Goal: Task Accomplishment & Management: Use online tool/utility

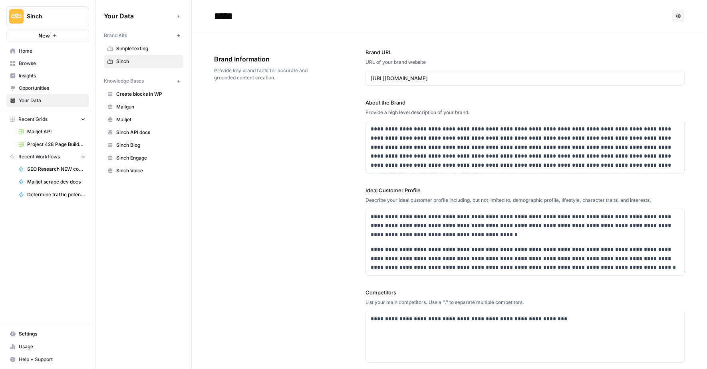
click at [22, 62] on span "Browse" at bounding box center [52, 63] width 67 height 7
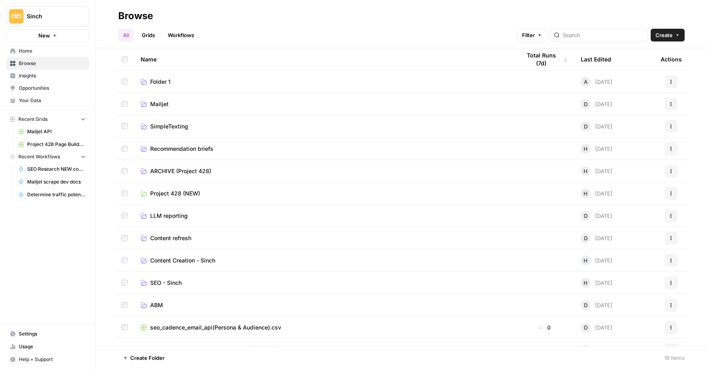
click at [25, 51] on span "Home" at bounding box center [52, 51] width 67 height 7
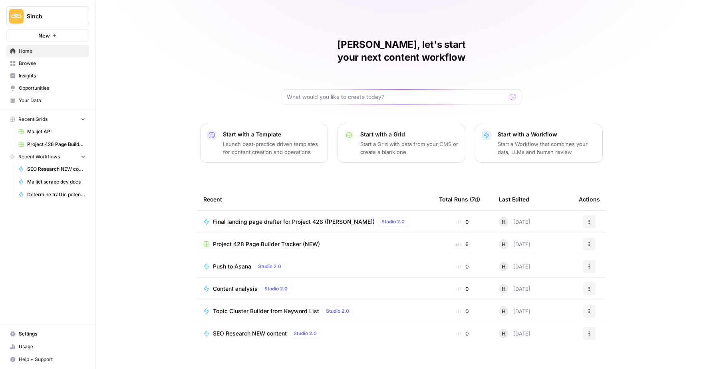
click at [246, 240] on span "Project 428 Page Builder Tracker (NEW)" at bounding box center [266, 244] width 107 height 8
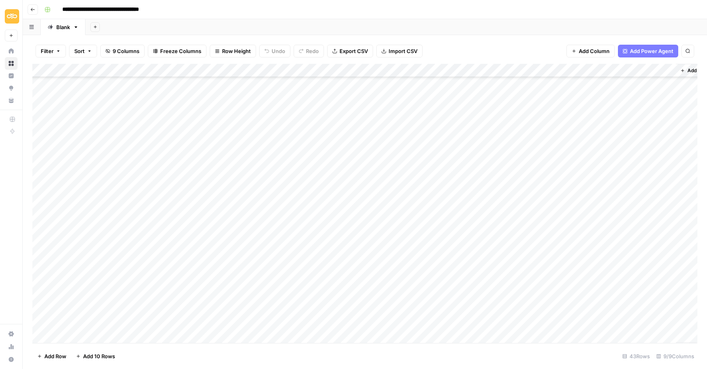
scroll to position [52, 0]
drag, startPoint x: 34, startPoint y: 222, endPoint x: 33, endPoint y: 207, distance: 14.4
click at [33, 207] on div "Add Column" at bounding box center [364, 204] width 665 height 280
click at [190, 209] on div "Add Column" at bounding box center [364, 204] width 665 height 280
click at [264, 210] on div "Add Column" at bounding box center [364, 204] width 665 height 280
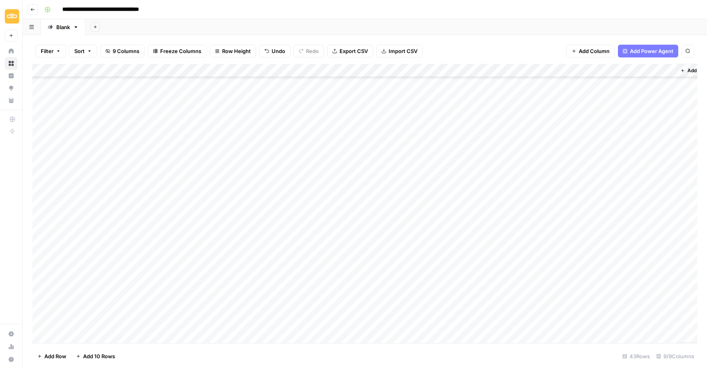
click at [411, 209] on div "Add Column" at bounding box center [364, 204] width 665 height 280
click at [454, 204] on div "Add Column" at bounding box center [364, 204] width 665 height 280
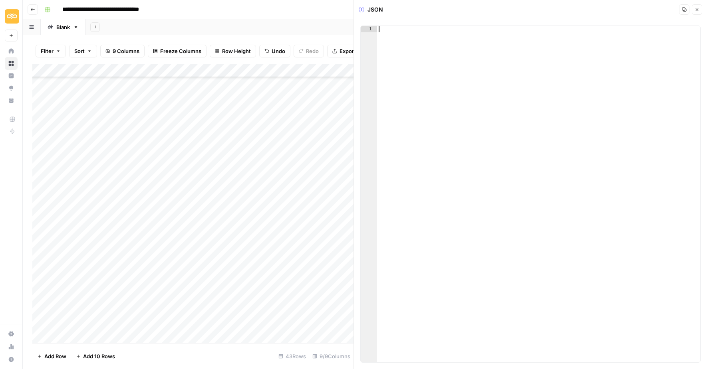
click at [413, 58] on div at bounding box center [539, 201] width 324 height 350
paste textarea "*"
type textarea "*"
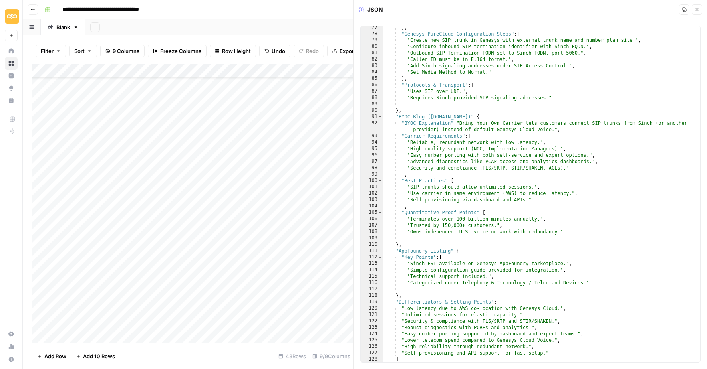
click at [186, 203] on div "Add Column" at bounding box center [192, 204] width 321 height 280
click at [186, 205] on div "Add Column" at bounding box center [192, 204] width 321 height 280
click at [186, 205] on body "**********" at bounding box center [353, 184] width 707 height 369
drag, startPoint x: 224, startPoint y: 209, endPoint x: 316, endPoint y: 209, distance: 91.9
click at [316, 209] on body "**********" at bounding box center [353, 184] width 707 height 369
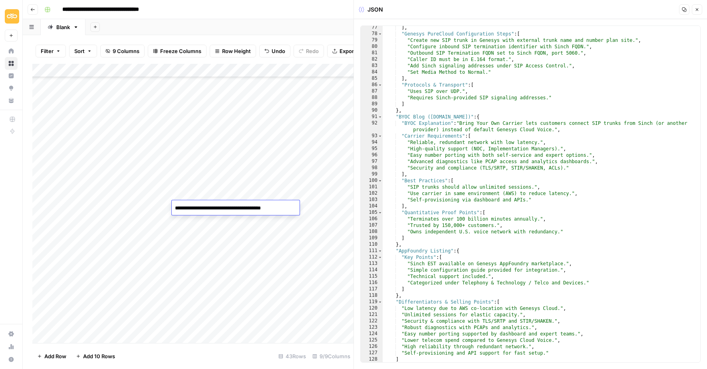
type textarea "**********"
click at [192, 223] on div "Add Column" at bounding box center [192, 204] width 321 height 280
click at [698, 12] on icon "button" at bounding box center [697, 9] width 5 height 5
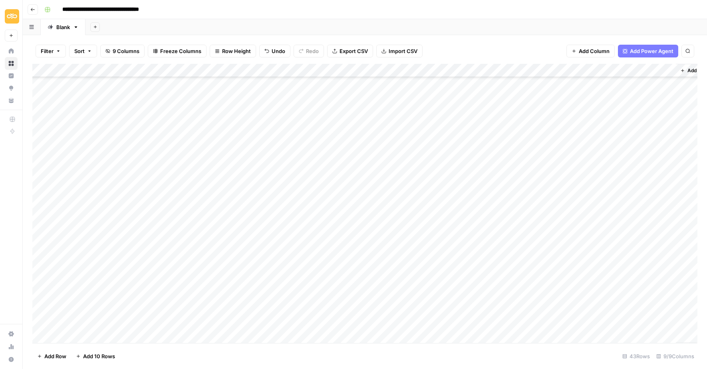
click at [195, 207] on div "Add Column" at bounding box center [364, 204] width 665 height 280
click at [276, 209] on div "Add Column" at bounding box center [364, 204] width 665 height 280
click at [473, 207] on div "Add Column" at bounding box center [364, 204] width 665 height 280
click at [531, 205] on div "Add Column" at bounding box center [364, 204] width 665 height 280
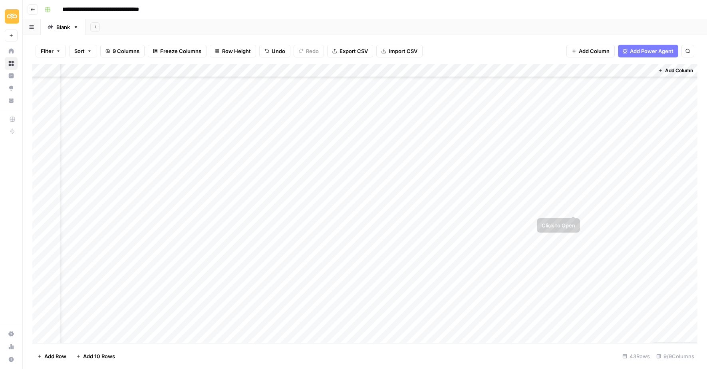
click at [574, 206] on div "Add Column" at bounding box center [364, 204] width 665 height 280
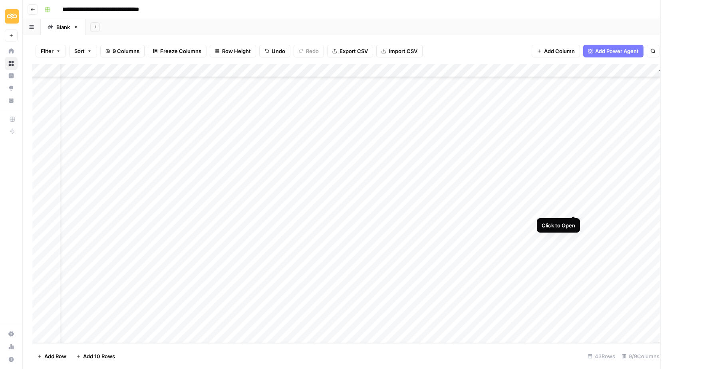
scroll to position [52, 17]
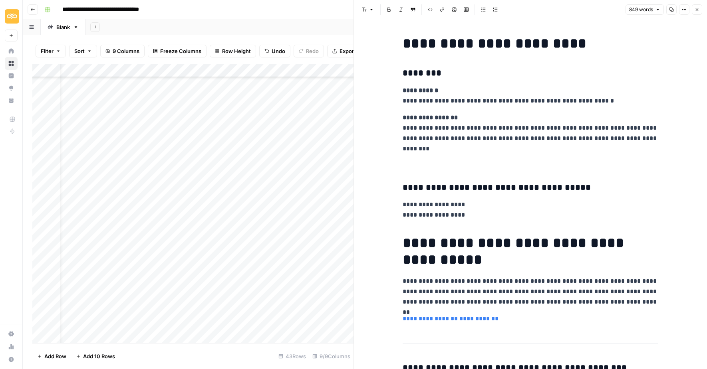
click at [673, 11] on icon "button" at bounding box center [671, 9] width 5 height 5
click at [697, 8] on icon "button" at bounding box center [697, 9] width 5 height 5
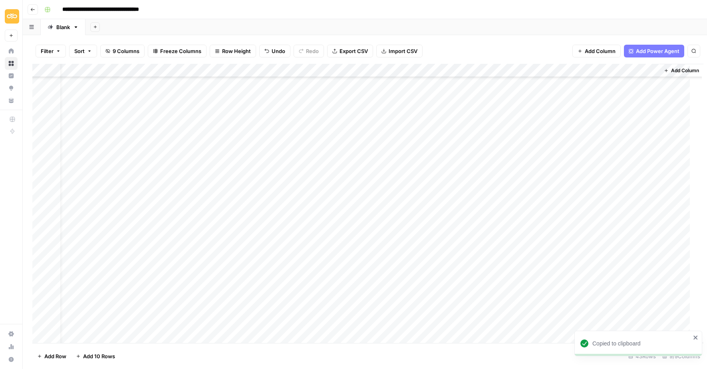
scroll to position [52, 13]
click at [502, 71] on div "Add Column" at bounding box center [364, 204] width 665 height 280
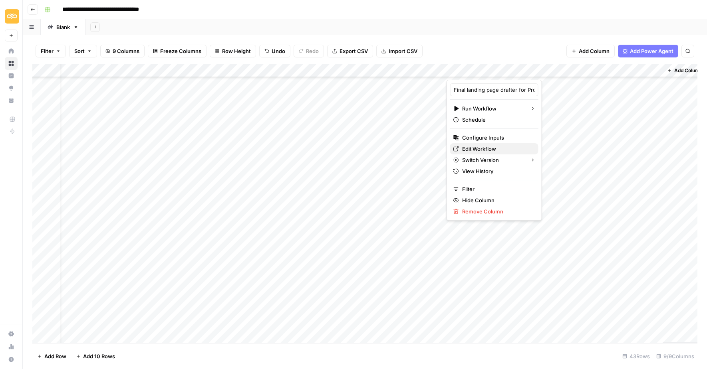
click at [475, 149] on span "Edit Workflow" at bounding box center [497, 149] width 70 height 8
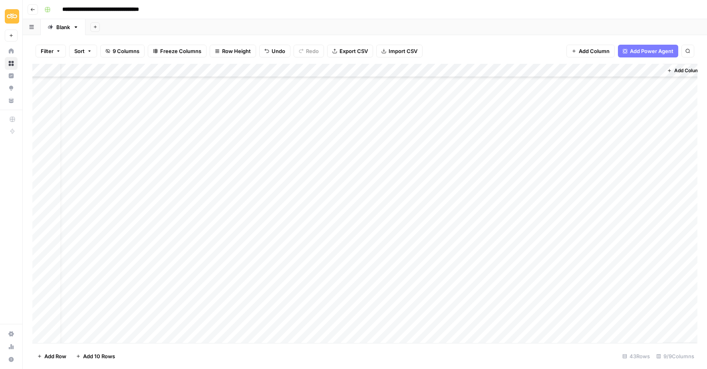
click at [407, 216] on div "Add Column" at bounding box center [364, 204] width 665 height 280
click at [439, 217] on div "Add Column" at bounding box center [364, 204] width 665 height 280
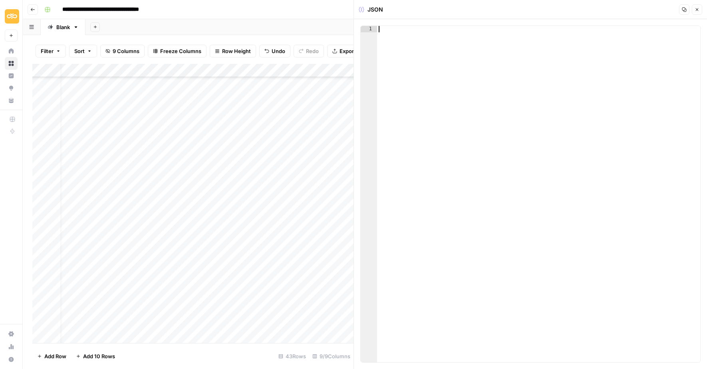
click at [396, 36] on div at bounding box center [539, 201] width 324 height 350
paste textarea "*"
type textarea "*"
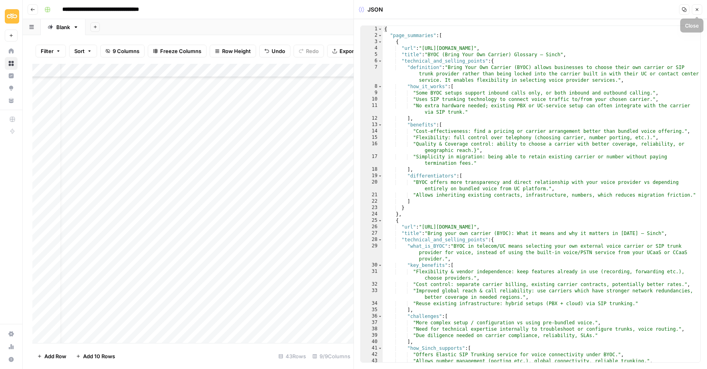
click at [698, 12] on button "Close" at bounding box center [697, 9] width 10 height 10
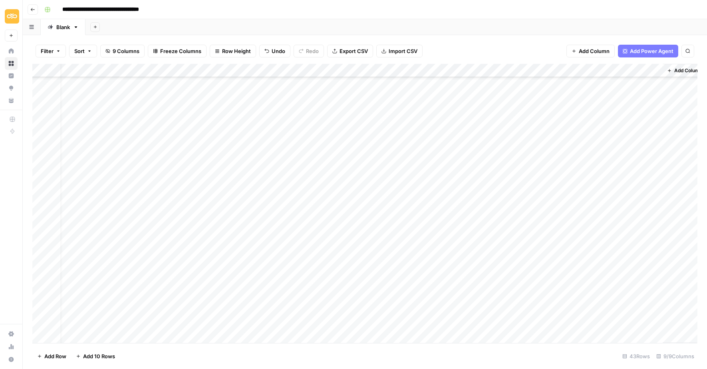
click at [248, 224] on div "Add Column" at bounding box center [364, 204] width 665 height 280
click at [192, 222] on div "Add Column" at bounding box center [364, 204] width 665 height 280
type textarea "**********"
click at [189, 233] on div "Add Column" at bounding box center [364, 204] width 665 height 280
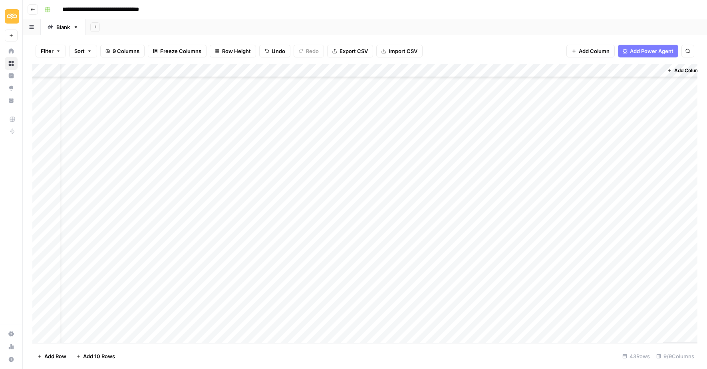
click at [173, 217] on div "Add Column" at bounding box center [364, 204] width 665 height 280
click at [482, 221] on div "Add Column" at bounding box center [364, 204] width 665 height 280
click at [586, 220] on div "Add Column" at bounding box center [364, 204] width 665 height 280
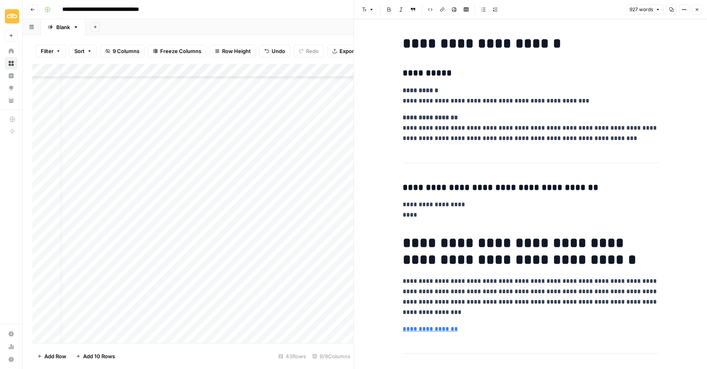
click at [675, 9] on button "Copy" at bounding box center [671, 9] width 10 height 10
click at [698, 17] on header "Font style Bold Italic Block quote Code block Link Image Insert Table Bulleted …" at bounding box center [530, 9] width 353 height 19
click at [698, 13] on button "Close" at bounding box center [697, 9] width 10 height 10
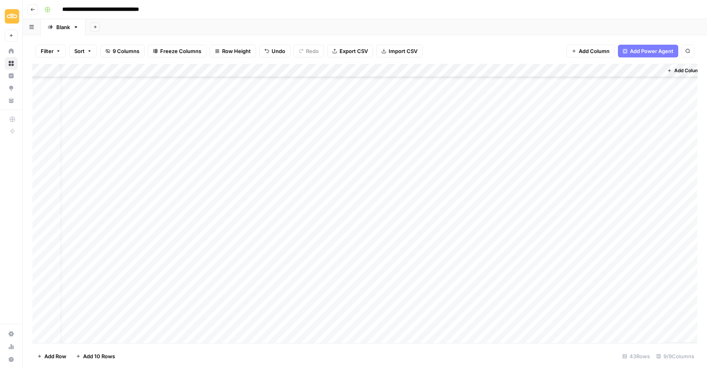
click at [179, 234] on div "Add Column" at bounding box center [364, 204] width 665 height 280
type textarea "**********"
click at [209, 258] on div "Add Column" at bounding box center [364, 204] width 665 height 280
click at [244, 232] on div "Add Column" at bounding box center [364, 204] width 665 height 280
click at [403, 236] on div "Add Column" at bounding box center [364, 204] width 665 height 280
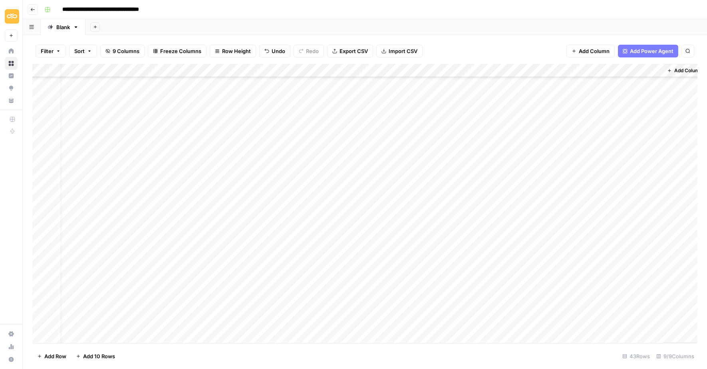
click at [403, 236] on div "Add Column" at bounding box center [364, 204] width 665 height 280
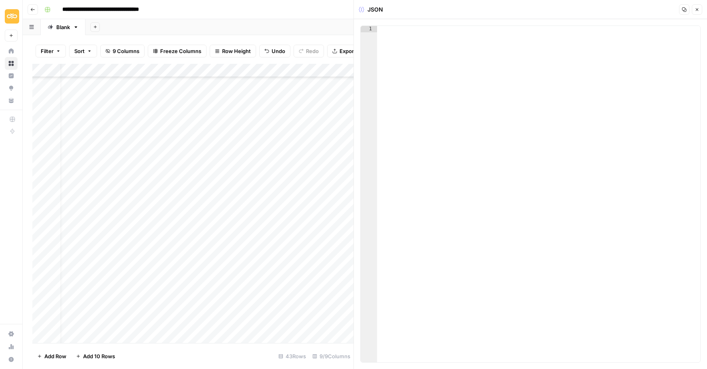
click at [395, 46] on div at bounding box center [539, 201] width 324 height 350
paste textarea "*"
type textarea "*"
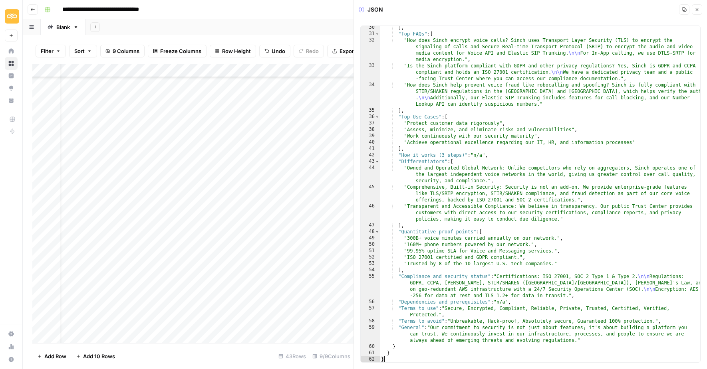
scroll to position [340, 0]
click at [701, 10] on button "Close" at bounding box center [697, 9] width 10 height 10
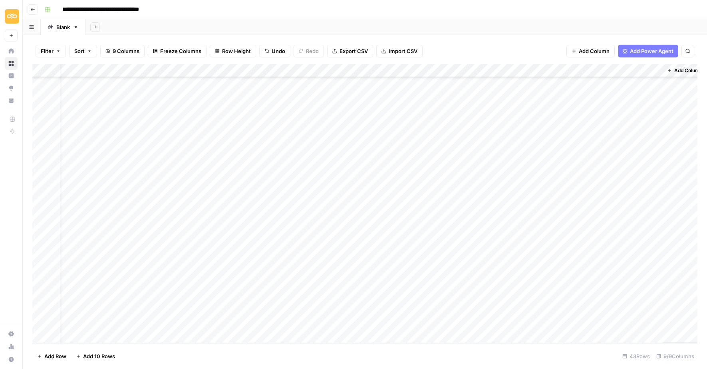
click at [480, 234] on div "Add Column" at bounding box center [364, 204] width 665 height 280
click at [181, 249] on div "Add Column" at bounding box center [364, 204] width 665 height 280
click at [174, 258] on div "Add Column" at bounding box center [364, 204] width 665 height 280
click at [178, 288] on div "Add Column" at bounding box center [364, 204] width 665 height 280
click at [128, 269] on div "Add Column" at bounding box center [364, 204] width 665 height 280
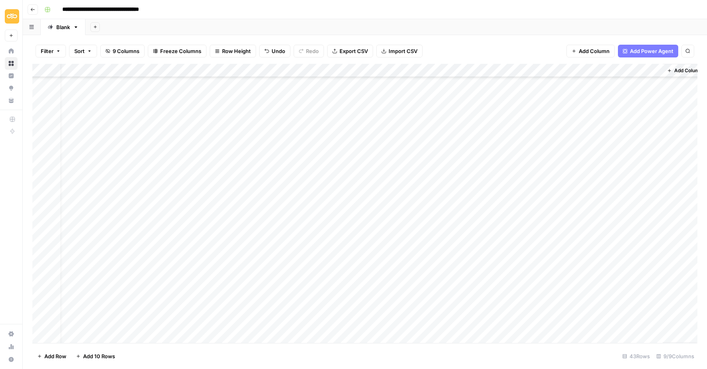
click at [179, 272] on div "Add Column" at bounding box center [364, 204] width 665 height 280
click at [189, 290] on div "Add Column" at bounding box center [364, 204] width 665 height 280
click at [174, 288] on div "Add Column" at bounding box center [364, 204] width 665 height 280
type textarea "**********"
click at [175, 303] on div "Add Column" at bounding box center [364, 204] width 665 height 280
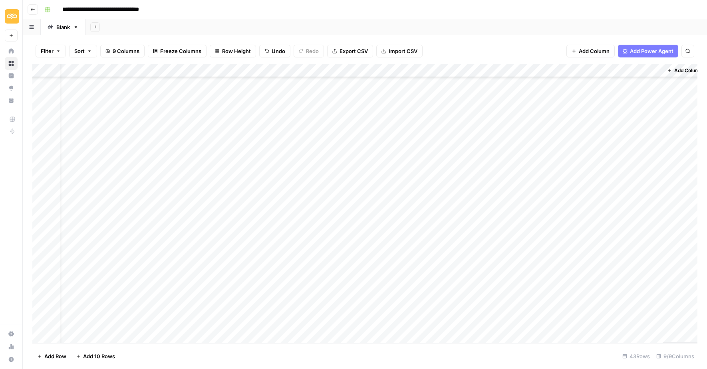
scroll to position [124, 13]
click at [177, 244] on div "Add Column" at bounding box center [364, 204] width 665 height 280
click at [183, 262] on div "Add Column" at bounding box center [364, 204] width 665 height 280
click at [183, 270] on div "Add Column" at bounding box center [364, 204] width 665 height 280
click at [173, 270] on div "Add Column" at bounding box center [364, 204] width 665 height 280
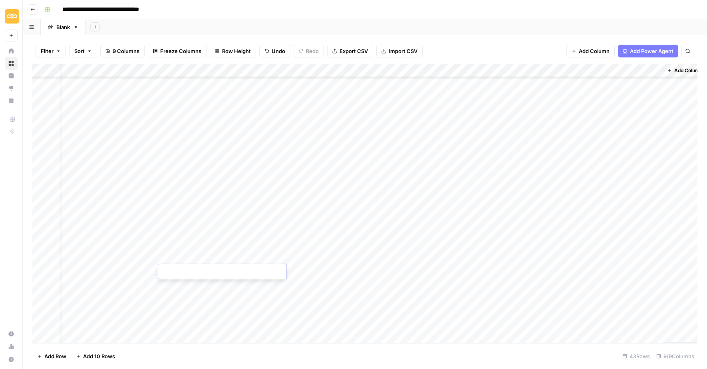
type textarea "**********"
click at [178, 301] on div "Add Column" at bounding box center [364, 204] width 665 height 280
click at [176, 280] on div "Add Column" at bounding box center [364, 204] width 665 height 280
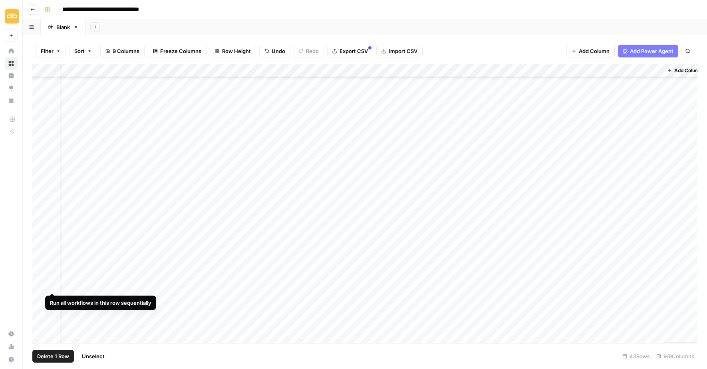
click at [41, 284] on div "Add Column" at bounding box center [364, 204] width 665 height 280
click at [44, 355] on span "Delete 1 Row" at bounding box center [53, 357] width 32 height 8
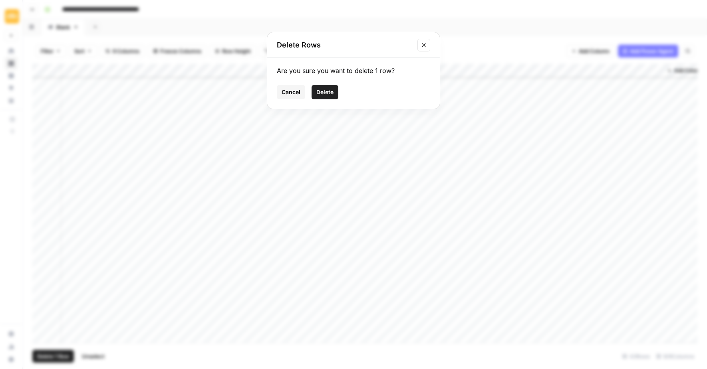
click at [320, 93] on span "Delete" at bounding box center [324, 92] width 17 height 8
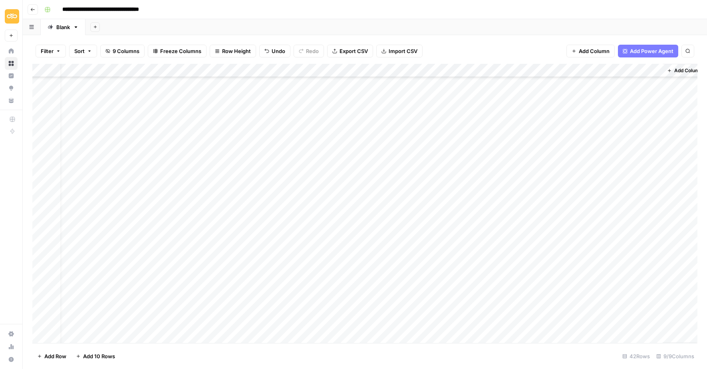
click at [192, 282] on div "Add Column" at bounding box center [364, 204] width 665 height 280
click at [249, 137] on div "Add Column" at bounding box center [364, 204] width 665 height 280
click at [248, 147] on div "Add Column" at bounding box center [364, 204] width 665 height 280
click at [244, 161] on div "Add Column" at bounding box center [364, 204] width 665 height 280
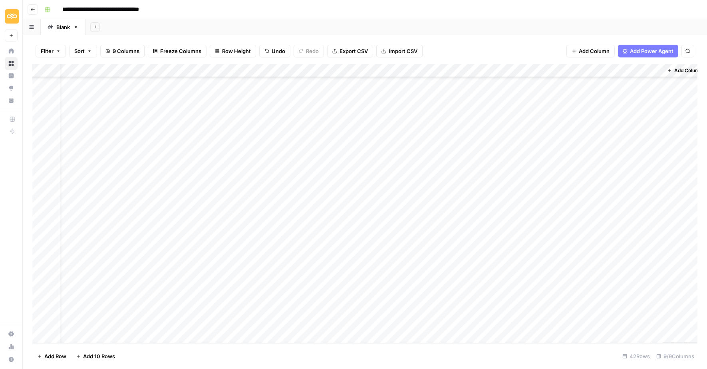
click at [246, 179] on div "Add Column" at bounding box center [364, 204] width 665 height 280
click at [241, 191] on div "Add Column" at bounding box center [364, 204] width 665 height 280
click at [242, 190] on div "Add Column" at bounding box center [364, 204] width 665 height 280
type input "**********"
click at [250, 231] on div "Add Column" at bounding box center [364, 204] width 665 height 280
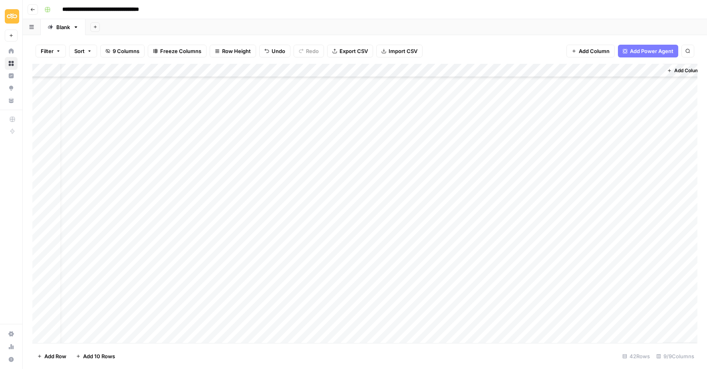
click at [580, 164] on div "Add Column" at bounding box center [364, 204] width 665 height 280
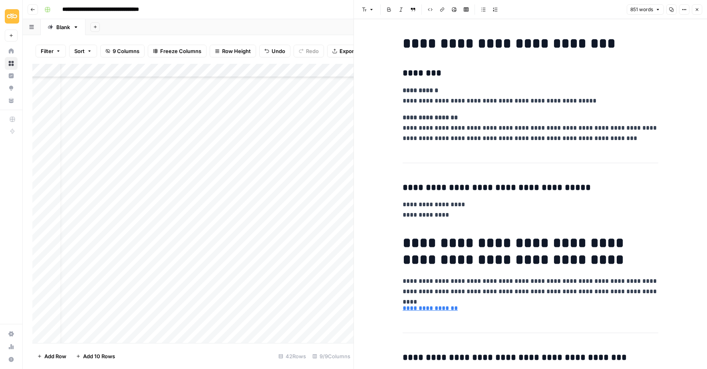
click at [668, 11] on button "Copy" at bounding box center [671, 9] width 10 height 10
click at [255, 164] on div "Add Column" at bounding box center [192, 204] width 321 height 280
click at [296, 165] on div "Add Column" at bounding box center [192, 204] width 321 height 280
click at [245, 203] on div "Add Column" at bounding box center [192, 204] width 321 height 280
click at [695, 10] on icon "button" at bounding box center [697, 9] width 5 height 5
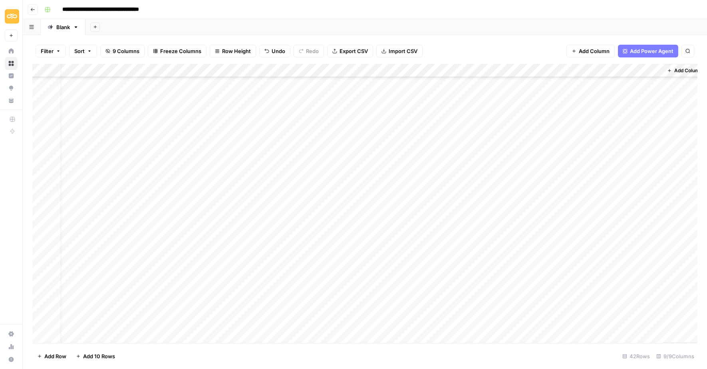
click at [421, 177] on div "Add Column" at bounding box center [364, 204] width 665 height 280
click at [441, 177] on div "Add Column" at bounding box center [364, 204] width 665 height 280
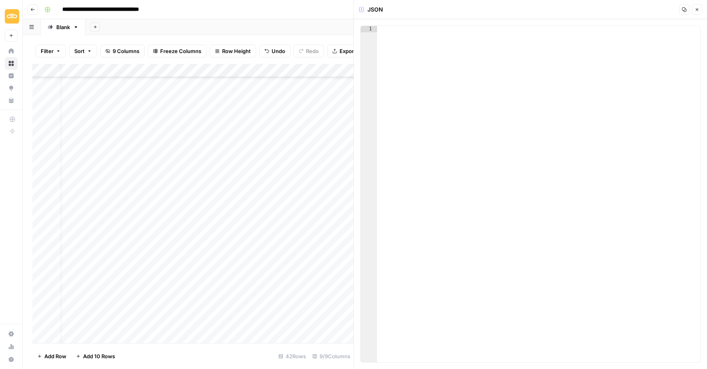
click at [422, 61] on div at bounding box center [539, 201] width 324 height 350
paste textarea "*"
type textarea "*"
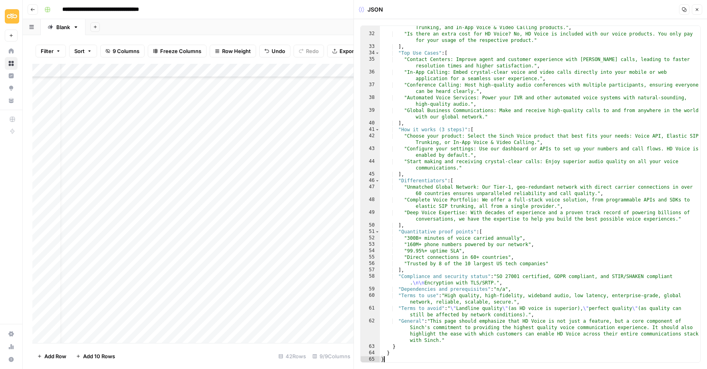
click at [698, 12] on button "Close" at bounding box center [697, 9] width 10 height 10
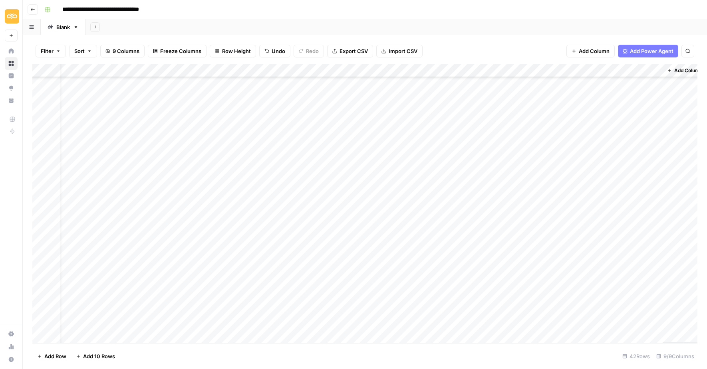
click at [481, 177] on div "Add Column" at bounding box center [364, 204] width 665 height 280
click at [582, 181] on div "Add Column" at bounding box center [364, 204] width 665 height 280
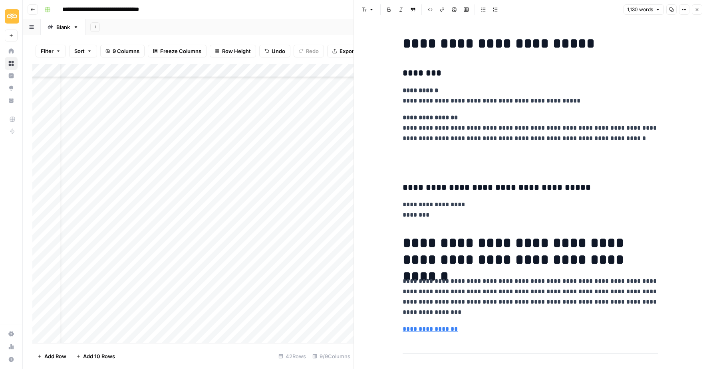
click at [670, 13] on button "Copy" at bounding box center [671, 9] width 10 height 10
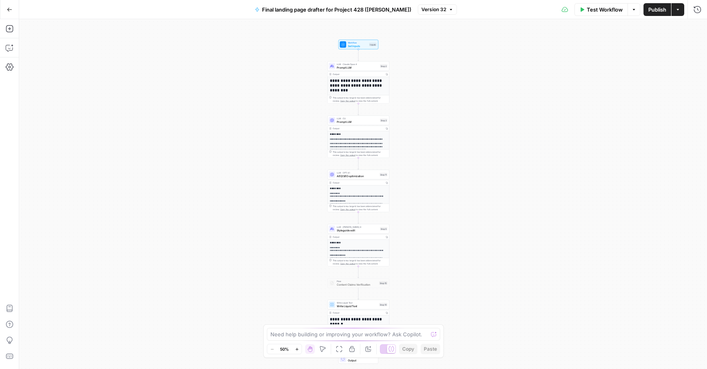
click at [364, 93] on div "**********" at bounding box center [359, 120] width 62 height 86
click at [359, 69] on span "Prompt LLM" at bounding box center [358, 68] width 42 height 4
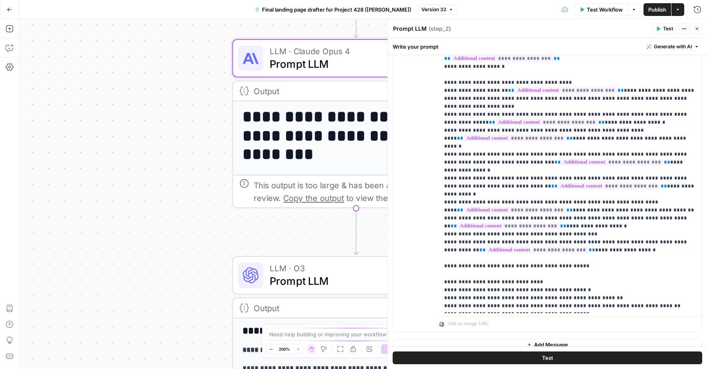
scroll to position [167, 0]
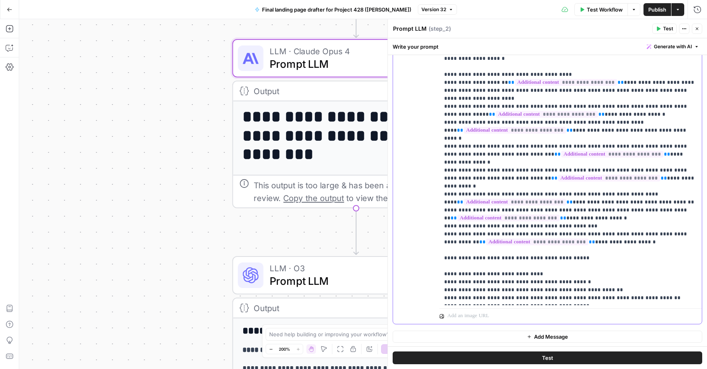
drag, startPoint x: 517, startPoint y: 298, endPoint x: 573, endPoint y: 298, distance: 55.5
click at [573, 298] on p "**********" at bounding box center [570, 139] width 253 height 328
click at [187, 147] on div "**********" at bounding box center [363, 194] width 688 height 350
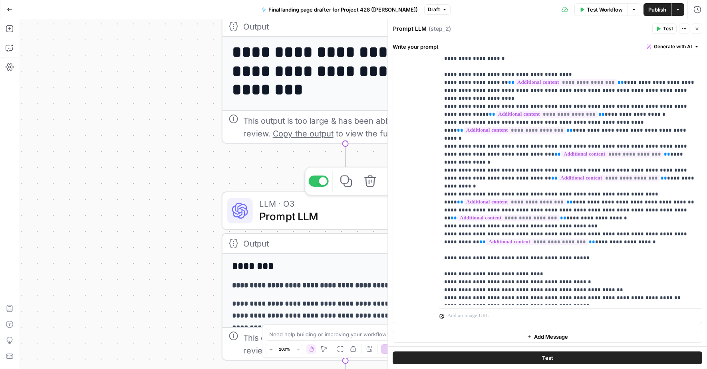
click at [286, 210] on span "Prompt LLM" at bounding box center [342, 217] width 166 height 16
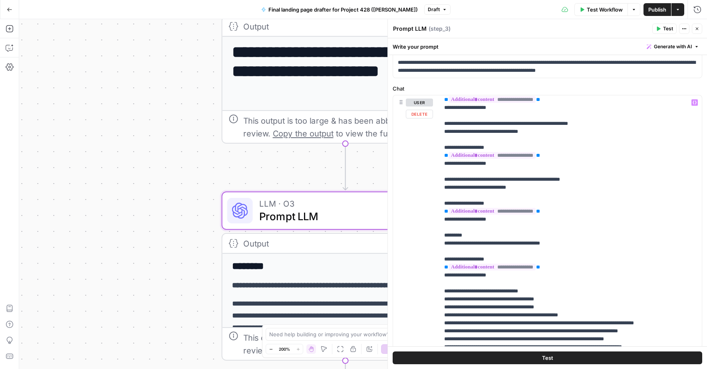
scroll to position [411, 0]
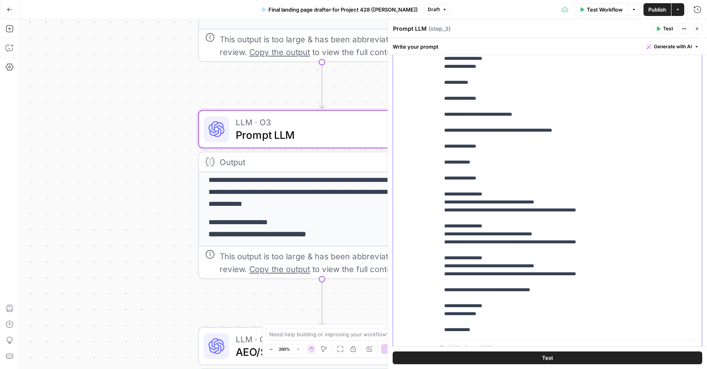
scroll to position [630, 0]
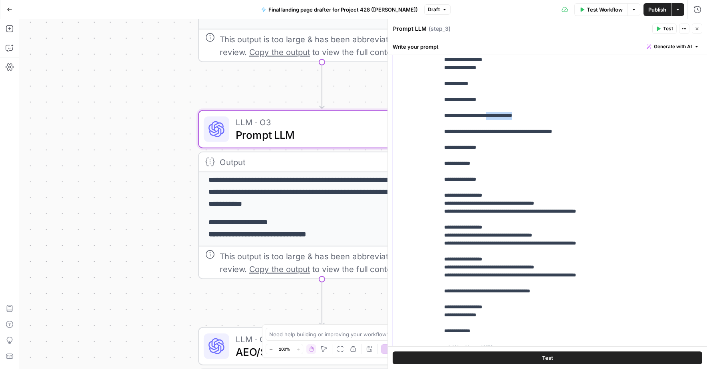
drag, startPoint x: 523, startPoint y: 120, endPoint x: 491, endPoint y: 120, distance: 32.4
click at [491, 120] on p "**********" at bounding box center [570, 363] width 253 height 1957
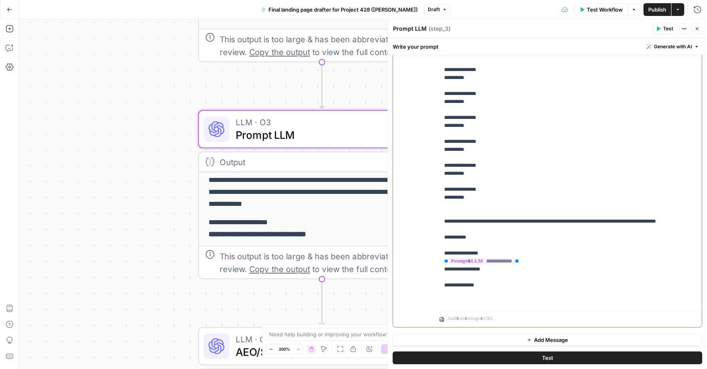
scroll to position [256, 0]
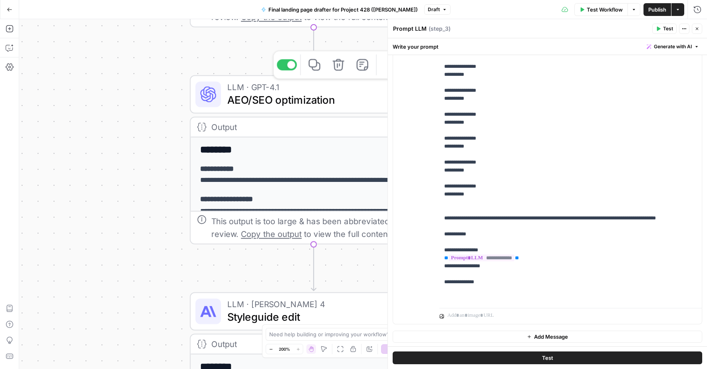
click at [256, 95] on span "AEO/SEO optimization" at bounding box center [309, 100] width 165 height 16
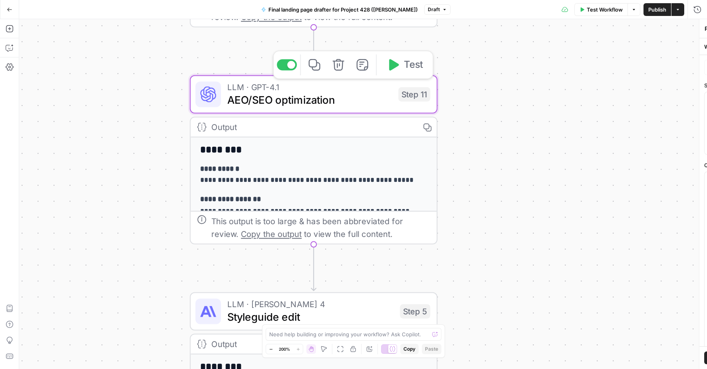
type textarea "AEO/SEO optimization"
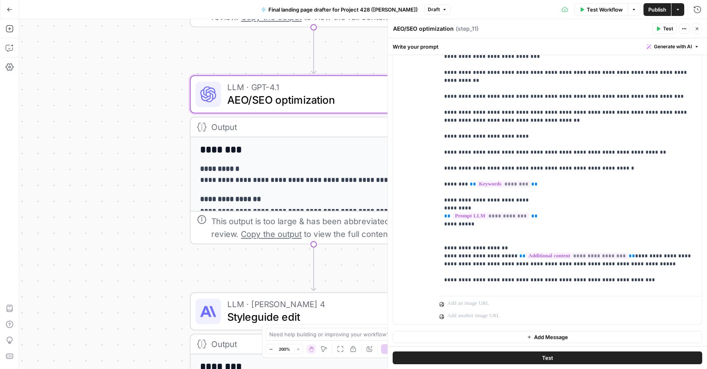
scroll to position [88, 0]
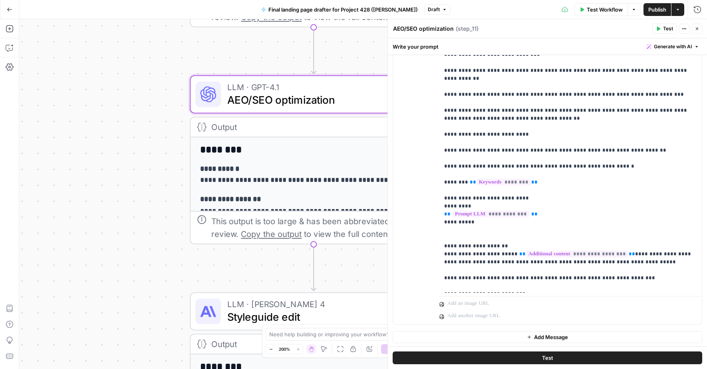
click at [254, 314] on span "Styleguide edit" at bounding box center [310, 317] width 166 height 16
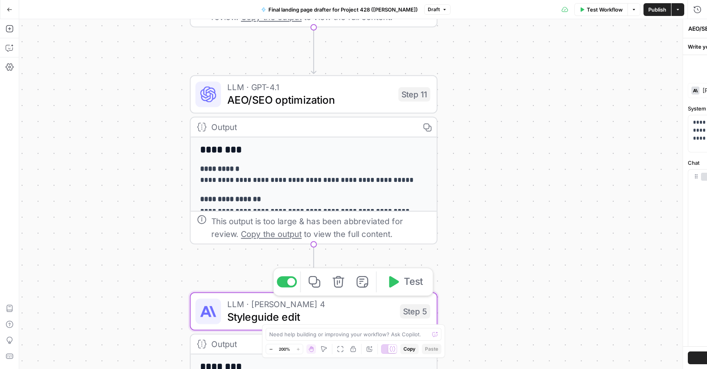
type textarea "Styleguide edit"
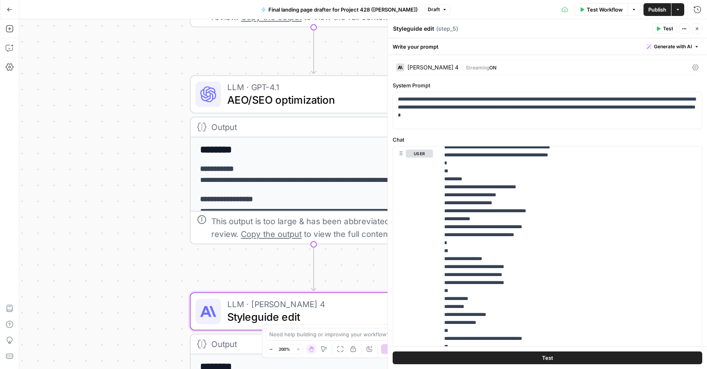
scroll to position [2445, 0]
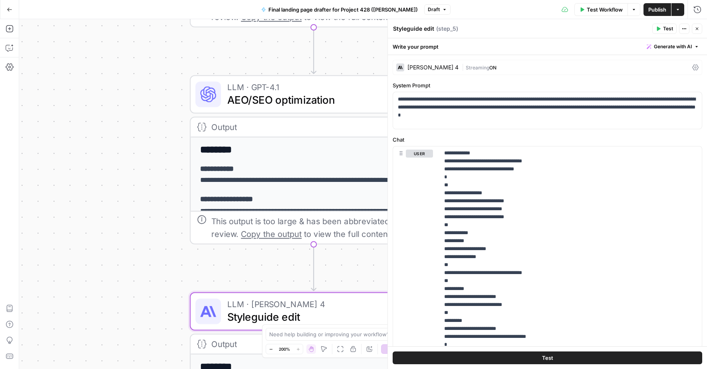
click at [655, 10] on span "Publish" at bounding box center [657, 10] width 18 height 8
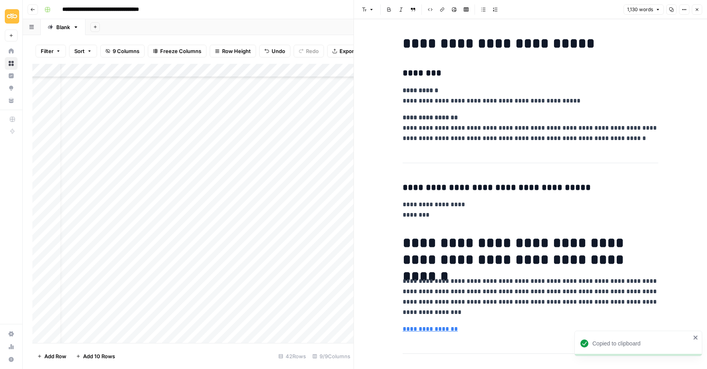
scroll to position [123, 13]
click at [696, 9] on icon "button" at bounding box center [697, 9] width 5 height 5
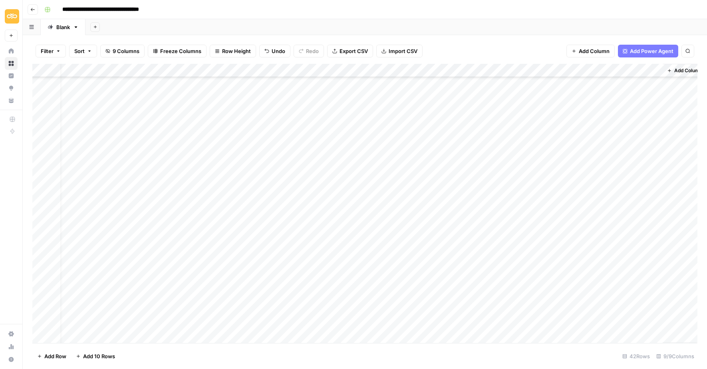
click at [438, 204] on div "Add Column" at bounding box center [364, 204] width 665 height 280
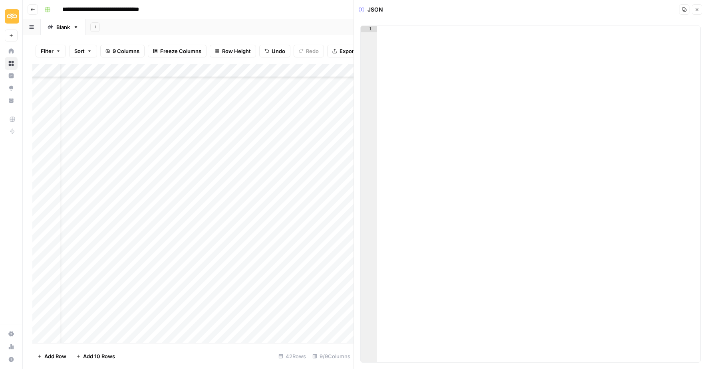
click at [416, 71] on div at bounding box center [539, 201] width 324 height 350
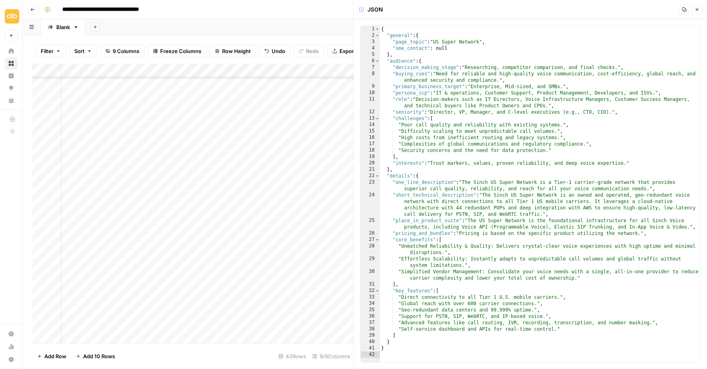
click at [698, 14] on button "Close" at bounding box center [697, 9] width 10 height 10
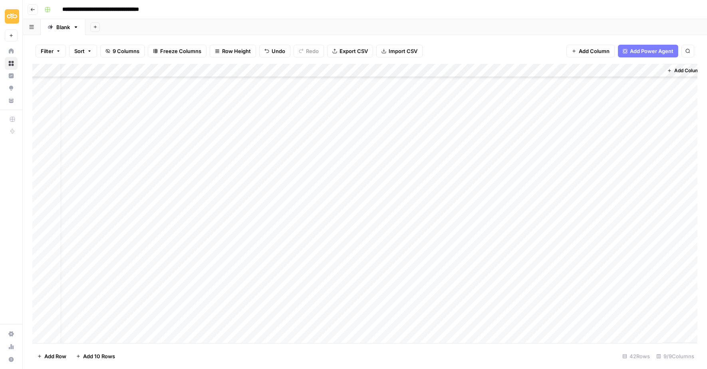
click at [479, 206] on div "Add Column" at bounding box center [364, 204] width 665 height 280
click at [385, 189] on div "Add Column" at bounding box center [364, 204] width 665 height 280
click at [439, 188] on div "Add Column" at bounding box center [364, 204] width 665 height 280
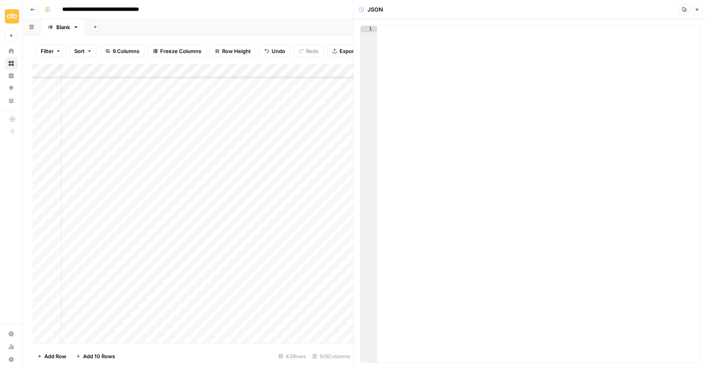
click at [417, 85] on div at bounding box center [539, 201] width 324 height 350
paste textarea "*"
type textarea "*"
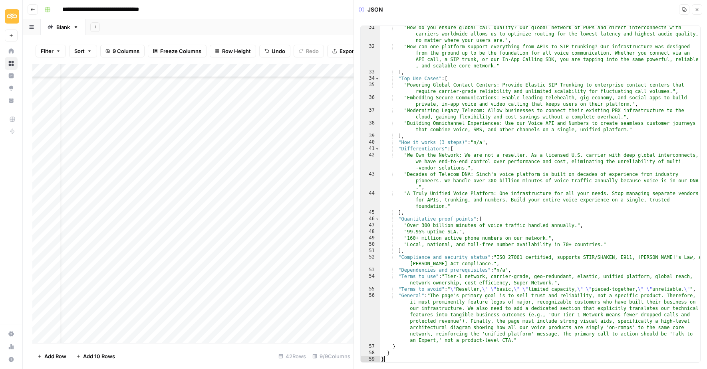
click at [701, 11] on button "Close" at bounding box center [697, 9] width 10 height 10
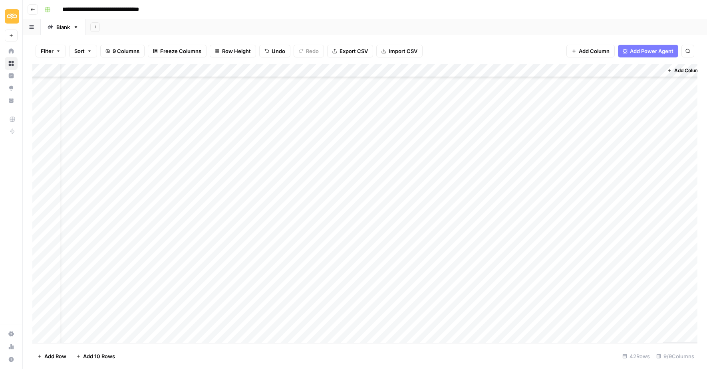
click at [482, 191] on div "Add Column" at bounding box center [364, 204] width 665 height 280
click at [453, 218] on div "Add Column" at bounding box center [364, 204] width 665 height 280
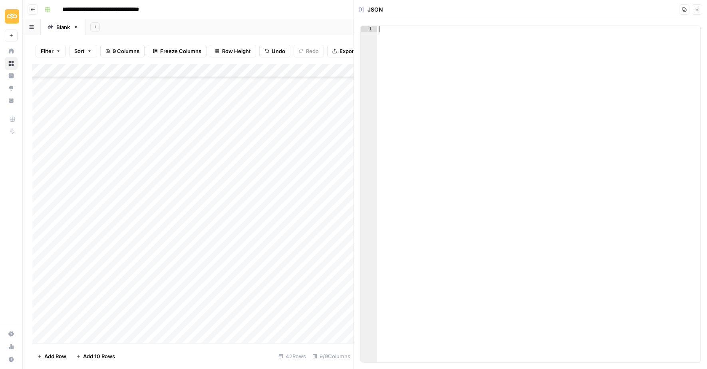
click at [415, 38] on div at bounding box center [539, 201] width 324 height 350
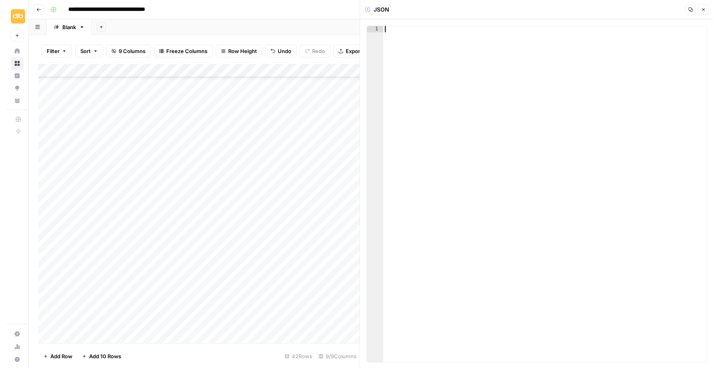
scroll to position [532, 0]
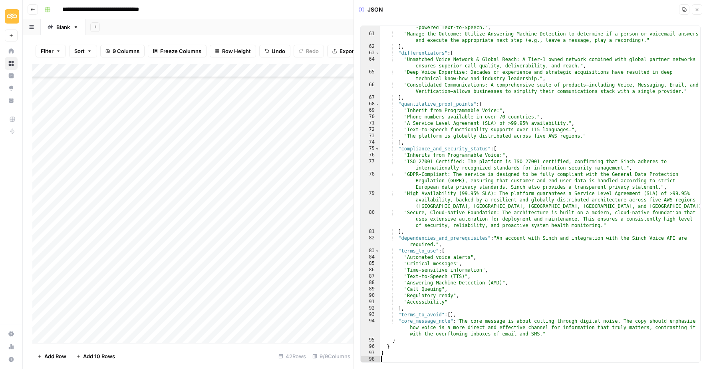
click at [695, 9] on icon "button" at bounding box center [697, 9] width 5 height 5
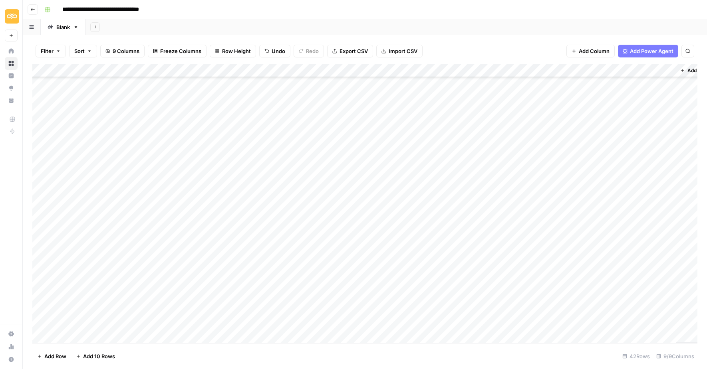
click at [495, 219] on div "Add Column" at bounding box center [364, 204] width 665 height 280
click at [597, 191] on div "Add Column" at bounding box center [364, 204] width 665 height 280
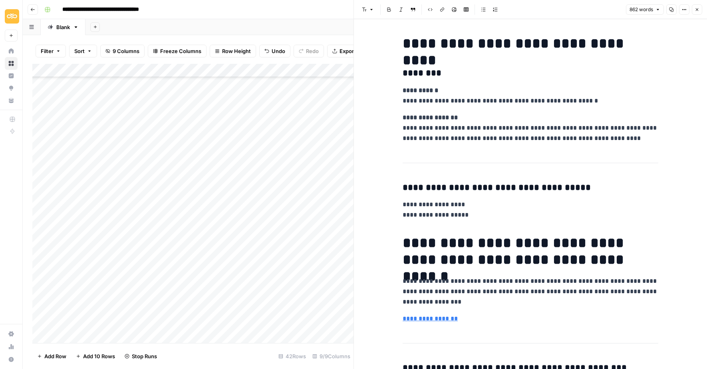
click at [672, 13] on button "Copy" at bounding box center [671, 9] width 10 height 10
click at [697, 12] on icon "button" at bounding box center [697, 9] width 5 height 5
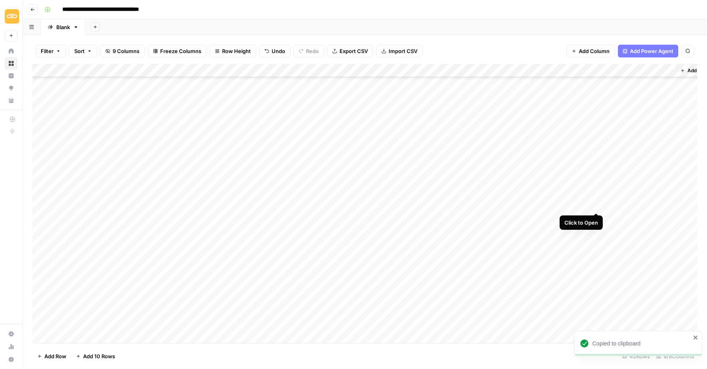
click at [597, 206] on div "Add Column" at bounding box center [364, 204] width 665 height 280
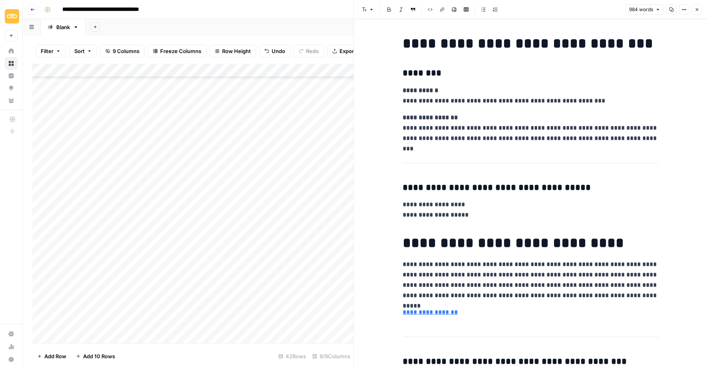
click at [673, 11] on icon "button" at bounding box center [671, 9] width 5 height 5
click at [696, 10] on icon "button" at bounding box center [697, 9] width 3 height 3
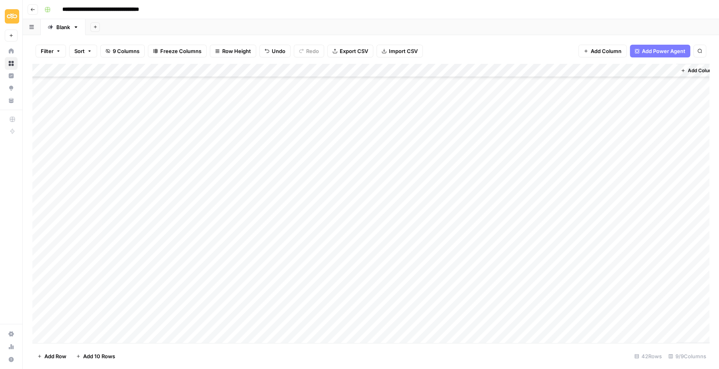
click at [203, 218] on div "Add Column" at bounding box center [370, 204] width 677 height 280
click at [240, 338] on div "Add Column" at bounding box center [370, 204] width 677 height 280
click at [524, 219] on div "Add Column" at bounding box center [370, 204] width 677 height 280
click at [192, 218] on div "Add Column" at bounding box center [370, 204] width 677 height 280
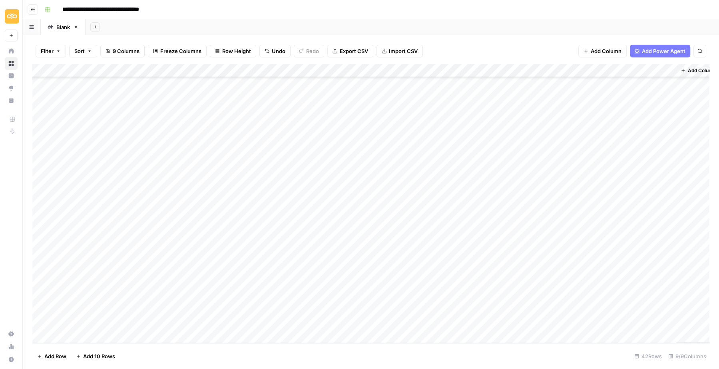
click at [192, 218] on div "Add Column" at bounding box center [370, 204] width 677 height 280
click at [204, 220] on textarea "**********" at bounding box center [236, 219] width 128 height 11
drag, startPoint x: 291, startPoint y: 221, endPoint x: 291, endPoint y: 232, distance: 10.8
click at [291, 232] on textarea "**********" at bounding box center [252, 223] width 160 height 19
type textarea "**********"
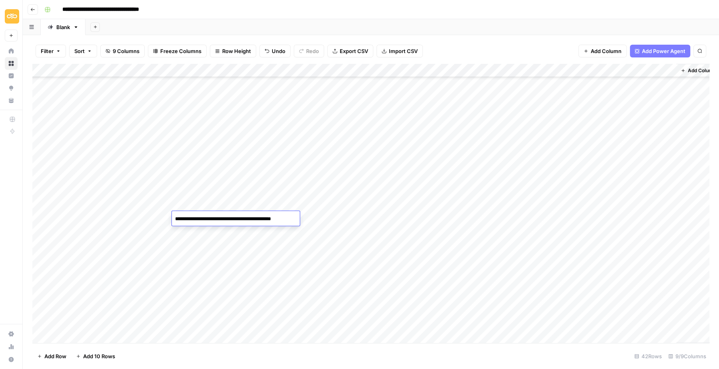
click at [277, 354] on footer "Add Row Add 10 Rows 42 Rows 9/9 Columns" at bounding box center [370, 357] width 677 height 26
click at [209, 217] on div "Add Column" at bounding box center [370, 204] width 677 height 280
click at [209, 217] on textarea "**********" at bounding box center [236, 219] width 128 height 11
click at [522, 218] on div "Add Column" at bounding box center [370, 204] width 677 height 280
click at [187, 230] on div "Add Column" at bounding box center [370, 204] width 677 height 280
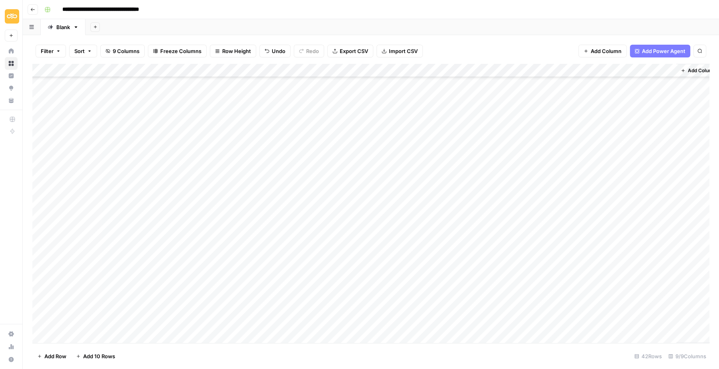
click at [187, 230] on div "Add Column" at bounding box center [370, 204] width 677 height 280
drag, startPoint x: 175, startPoint y: 233, endPoint x: 217, endPoint y: 233, distance: 41.1
click at [217, 233] on textarea "**********" at bounding box center [236, 232] width 128 height 11
click at [212, 233] on textarea "**********" at bounding box center [236, 232] width 128 height 11
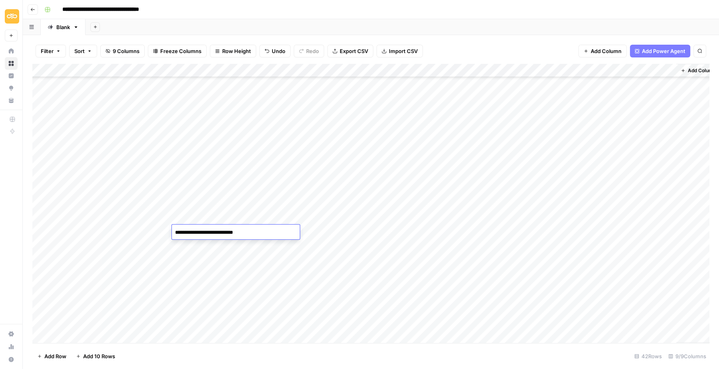
type textarea "**********"
click at [208, 271] on div "Add Column" at bounding box center [370, 204] width 677 height 280
click at [200, 226] on div "Add Column" at bounding box center [370, 204] width 677 height 280
click at [188, 244] on div "Add Column" at bounding box center [370, 204] width 677 height 280
click at [454, 231] on div "Add Column" at bounding box center [370, 204] width 677 height 280
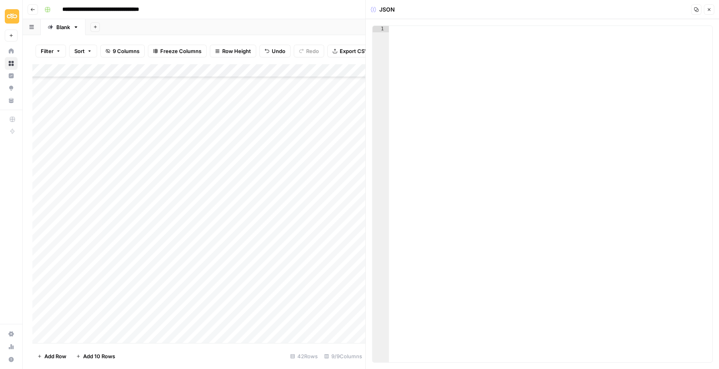
click at [407, 22] on div "1 XXXXXXXXXXXXXXXXXXXXXXXXXXXXXXXXXXXXXXXXXXXXXXXXXXXXXXXXXXXXXXXXXXXXXXXXXXXXX…" at bounding box center [542, 194] width 353 height 350
click at [407, 58] on div at bounding box center [551, 201] width 324 height 350
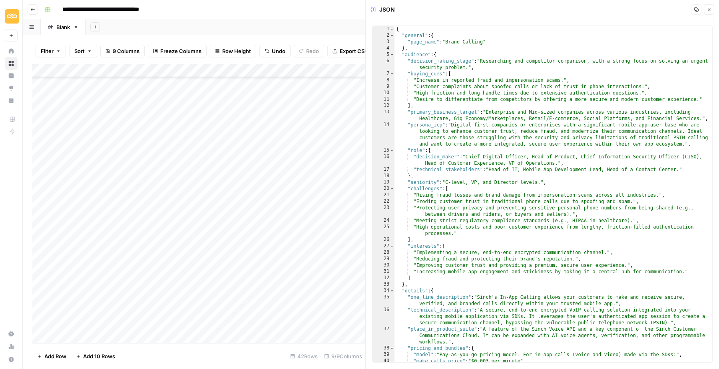
click at [707, 13] on button "Close" at bounding box center [708, 9] width 10 height 10
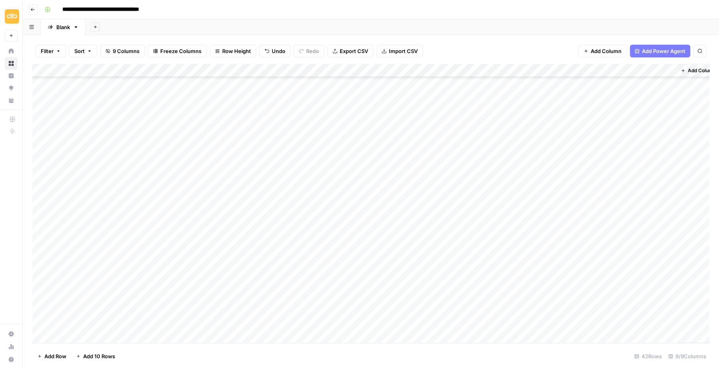
click at [495, 232] on div "Add Column" at bounding box center [370, 204] width 677 height 280
click at [413, 270] on div "Add Column" at bounding box center [370, 204] width 677 height 280
click at [452, 272] on div "Add Column" at bounding box center [370, 204] width 677 height 280
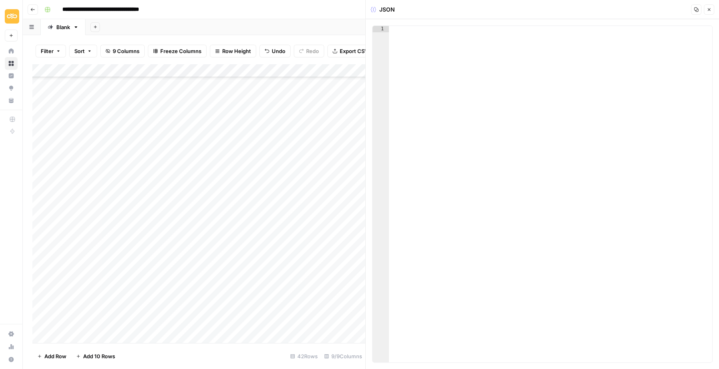
click at [430, 63] on div at bounding box center [551, 201] width 324 height 350
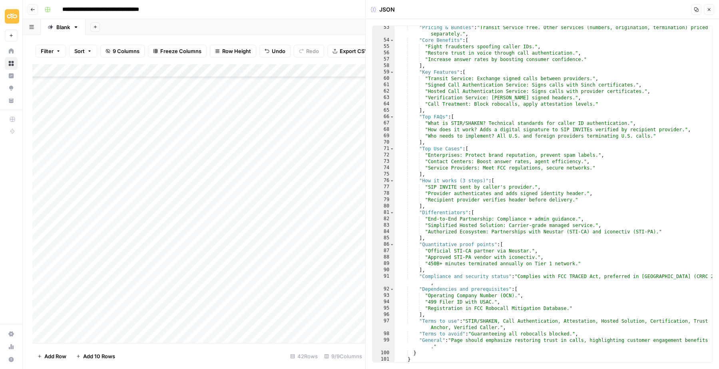
scroll to position [391, 0]
click at [706, 8] on icon "button" at bounding box center [708, 9] width 5 height 5
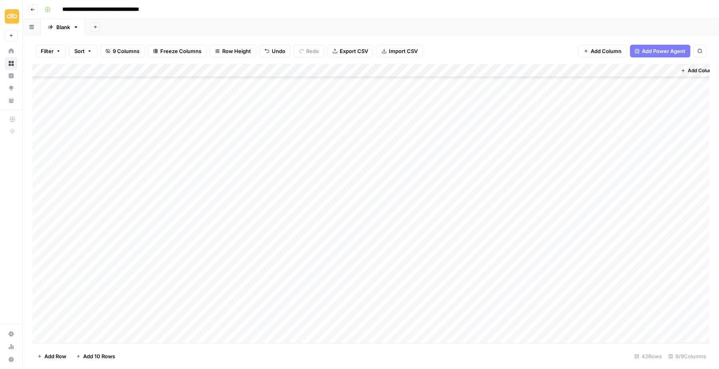
click at [196, 272] on div "Add Column" at bounding box center [370, 204] width 677 height 280
drag, startPoint x: 203, startPoint y: 282, endPoint x: 252, endPoint y: 282, distance: 49.5
click at [252, 282] on textarea "**********" at bounding box center [252, 277] width 160 height 19
type textarea "**********"
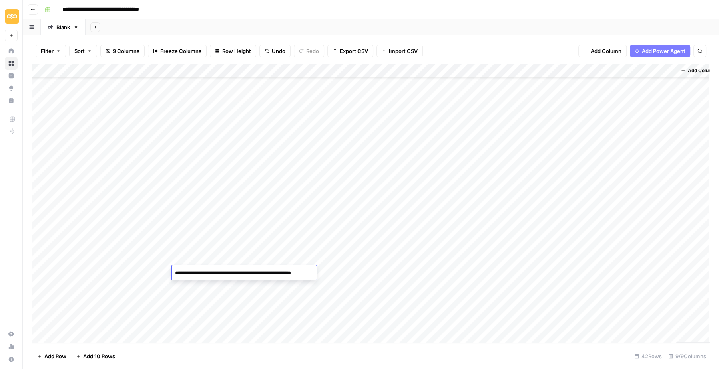
click at [276, 298] on div "Add Column" at bounding box center [370, 204] width 677 height 280
click at [169, 272] on div "Add Column" at bounding box center [370, 204] width 677 height 280
click at [494, 274] on div "Add Column" at bounding box center [370, 204] width 677 height 280
click at [418, 232] on div "Add Column" at bounding box center [370, 204] width 677 height 280
click at [451, 234] on div "Add Column" at bounding box center [370, 204] width 677 height 280
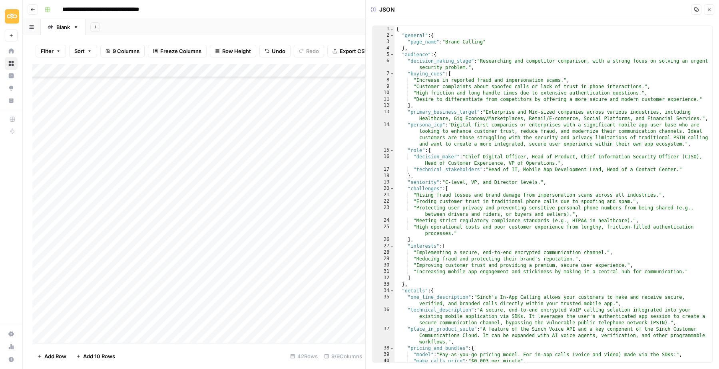
click at [418, 105] on div "{ "general" : { "page_name" : "Brand Calling" } , "audience" : { "decision_maki…" at bounding box center [553, 201] width 318 height 350
click at [398, 28] on div "{ "general" : { "page_name" : "Brand Calling" } , "audience" : { "decision_maki…" at bounding box center [553, 201] width 318 height 350
type textarea "*"
click at [707, 11] on icon "button" at bounding box center [708, 9] width 5 height 5
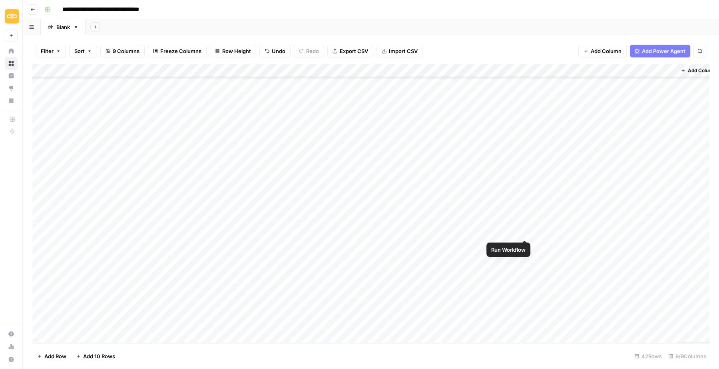
click at [525, 231] on div "Add Column" at bounding box center [370, 204] width 677 height 280
click at [523, 233] on div "Add Column" at bounding box center [370, 204] width 677 height 280
click at [594, 217] on div "Add Column" at bounding box center [370, 204] width 677 height 280
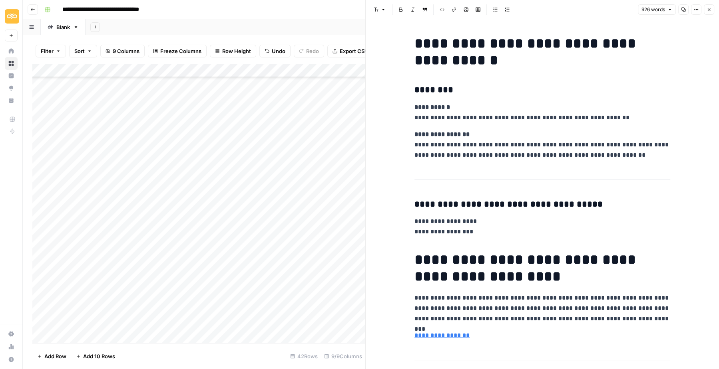
click at [683, 10] on icon "button" at bounding box center [683, 10] width 4 height 4
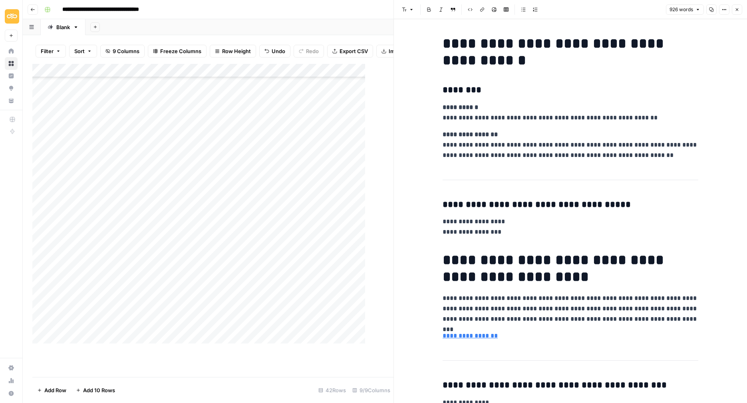
scroll to position [123, 0]
click at [718, 7] on button "Close" at bounding box center [737, 9] width 10 height 10
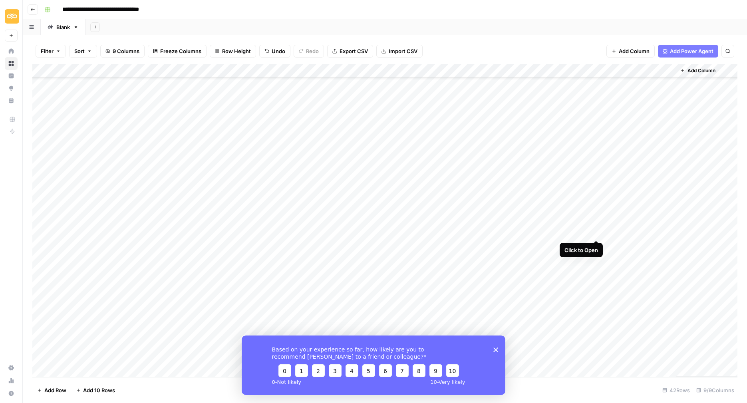
click at [597, 231] on div "Add Column" at bounding box center [384, 220] width 705 height 313
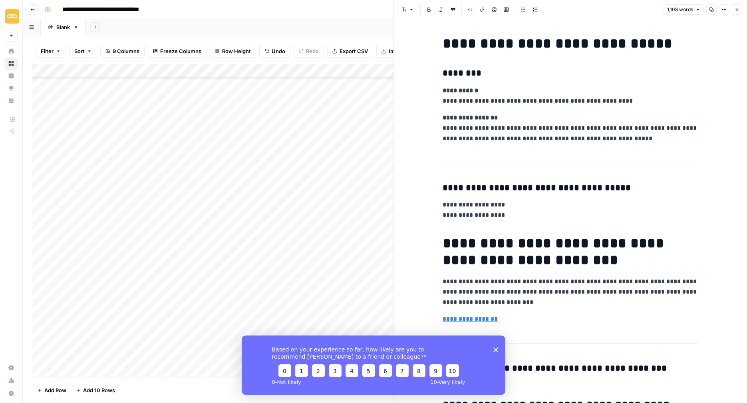
click at [713, 12] on button "Copy" at bounding box center [711, 9] width 10 height 10
click at [718, 10] on icon "button" at bounding box center [737, 9] width 5 height 5
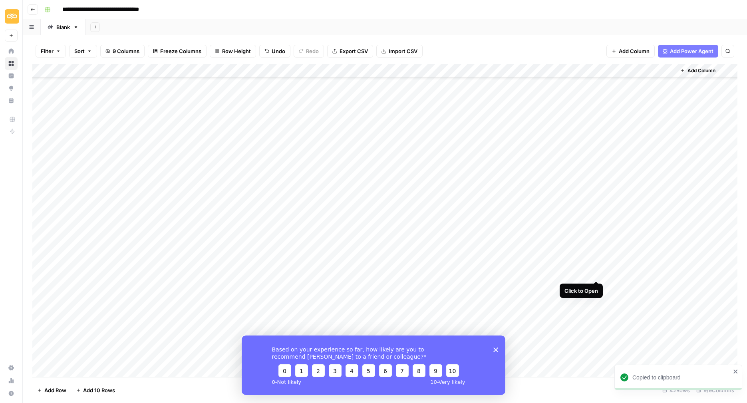
click at [596, 273] on div "Add Column" at bounding box center [384, 220] width 705 height 313
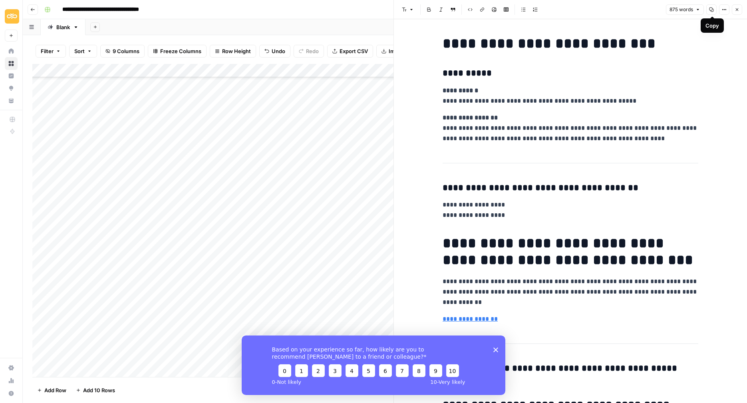
click at [711, 10] on icon "button" at bounding box center [711, 9] width 5 height 5
click at [718, 8] on icon "button" at bounding box center [737, 9] width 5 height 5
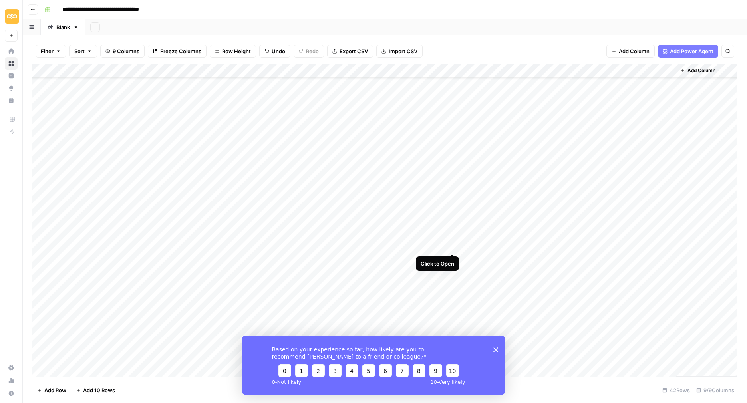
click at [453, 244] on div "Add Column" at bounding box center [384, 220] width 705 height 313
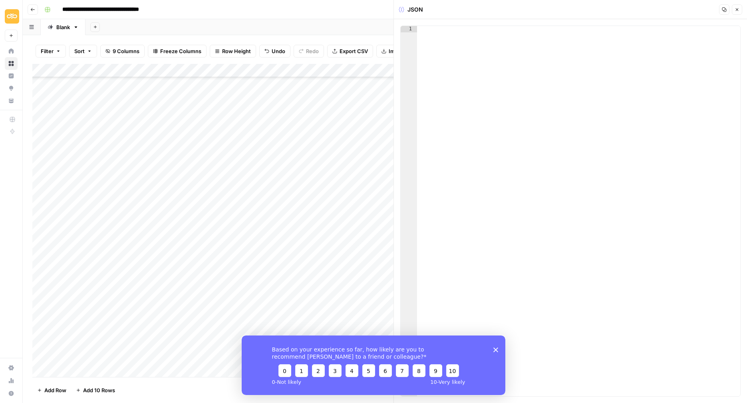
click at [451, 81] on div at bounding box center [579, 217] width 324 height 383
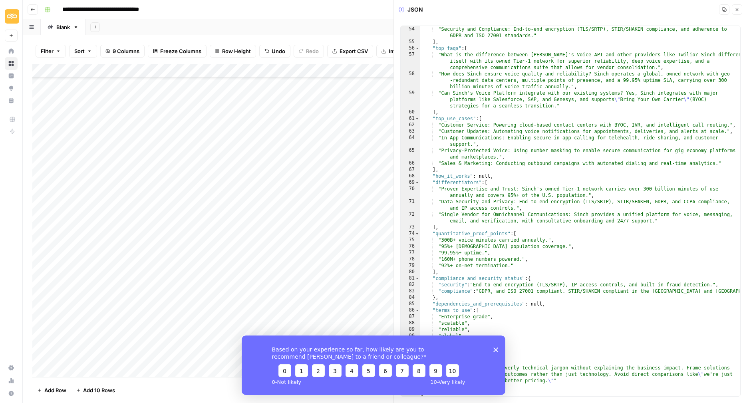
scroll to position [485, 0]
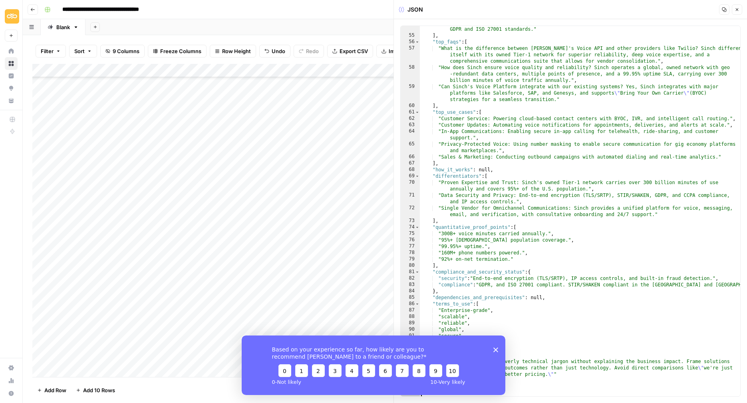
click at [498, 352] on div "Based on your experience so far, how likely are you to recommend AirOps to a fr…" at bounding box center [374, 365] width 264 height 60
click at [493, 352] on div "Based on your experience so far, how likely are you to recommend AirOps to a fr…" at bounding box center [374, 365] width 264 height 60
click at [495, 348] on polygon "Close survey" at bounding box center [495, 349] width 5 height 5
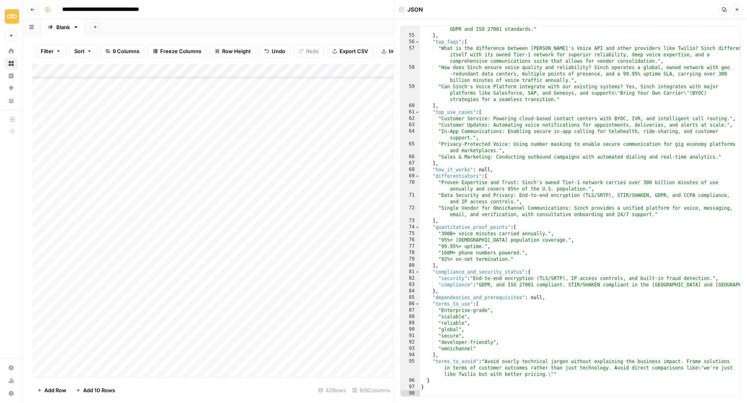
click at [718, 8] on icon "button" at bounding box center [737, 9] width 5 height 5
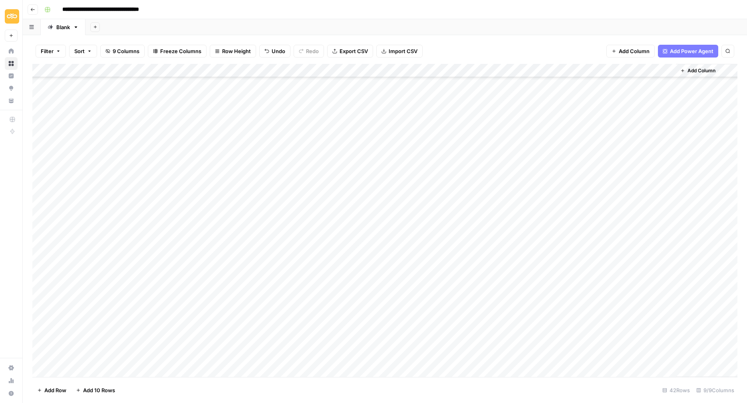
click at [495, 246] on div "Add Column" at bounding box center [384, 220] width 705 height 313
click at [195, 258] on div "Add Column" at bounding box center [384, 220] width 705 height 313
click at [173, 260] on textarea "**********" at bounding box center [236, 259] width 128 height 11
type textarea "**********"
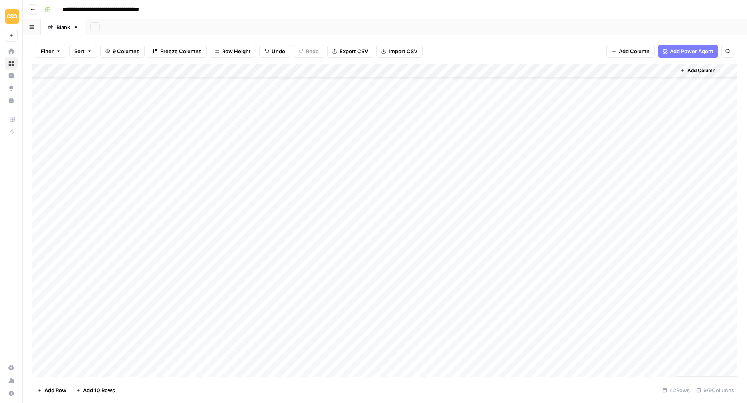
click at [183, 294] on div "Add Column" at bounding box center [384, 220] width 705 height 313
click at [413, 205] on div "Add Column" at bounding box center [384, 220] width 705 height 313
click at [450, 204] on div "Add Column" at bounding box center [384, 220] width 705 height 313
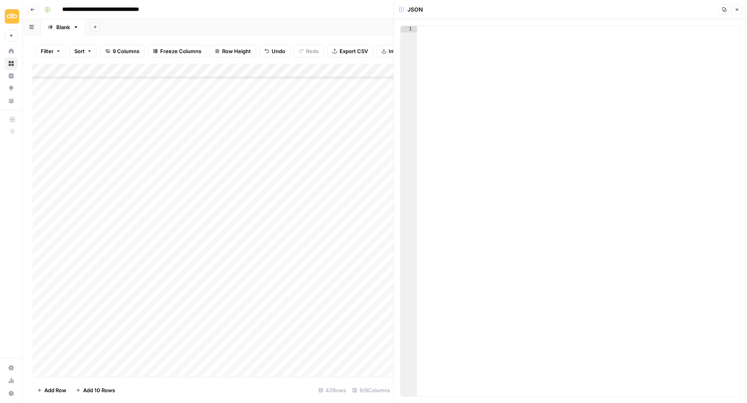
click at [441, 53] on div at bounding box center [579, 217] width 324 height 383
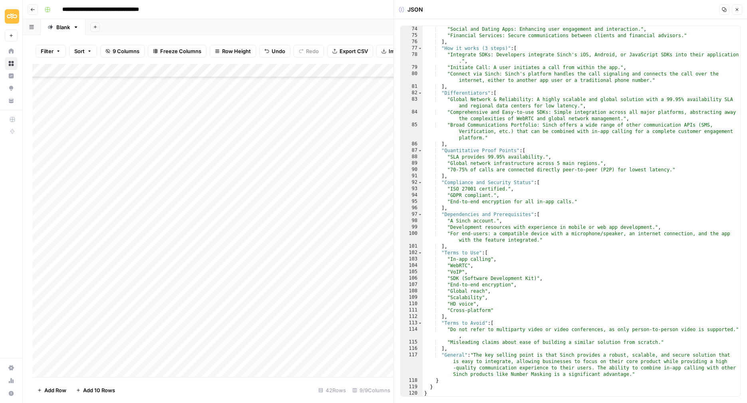
click at [718, 10] on icon "button" at bounding box center [737, 9] width 5 height 5
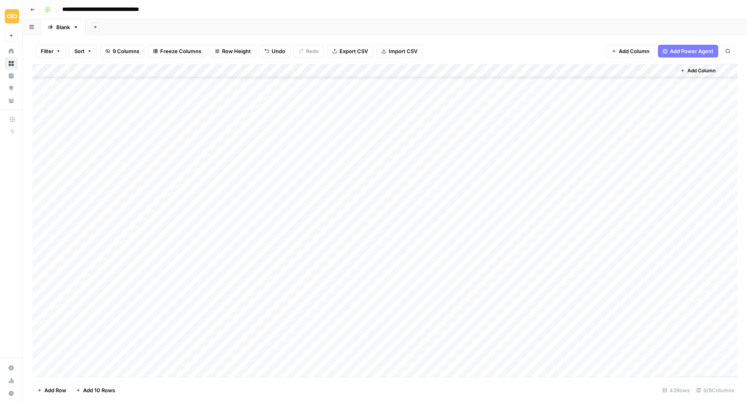
click at [495, 205] on div "Add Column" at bounding box center [384, 220] width 705 height 313
click at [596, 191] on div "Add Column" at bounding box center [384, 220] width 705 height 313
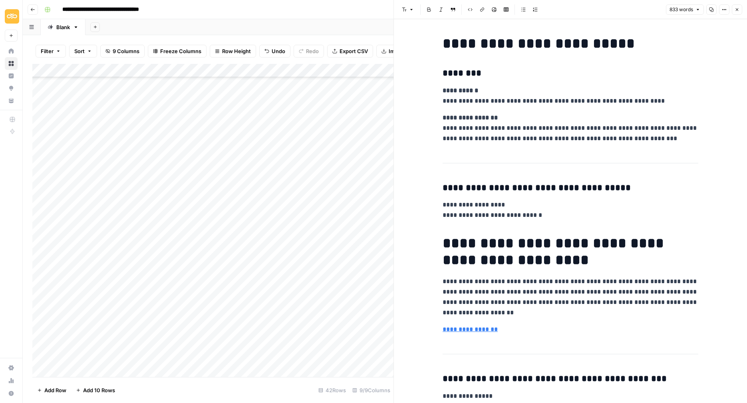
click at [718, 10] on icon "button" at bounding box center [737, 9] width 5 height 5
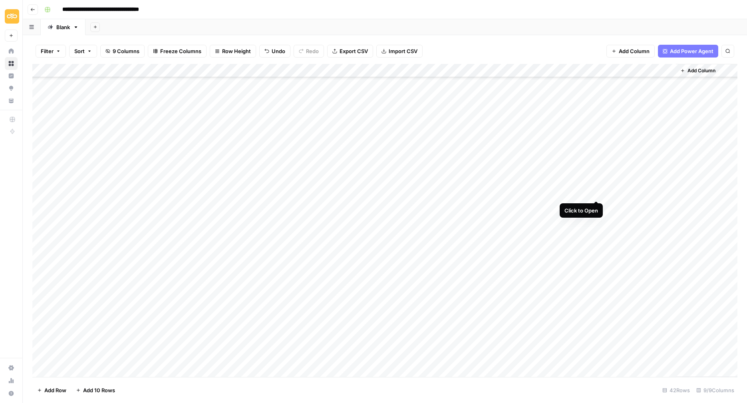
click at [595, 191] on div "Add Column" at bounding box center [384, 220] width 705 height 313
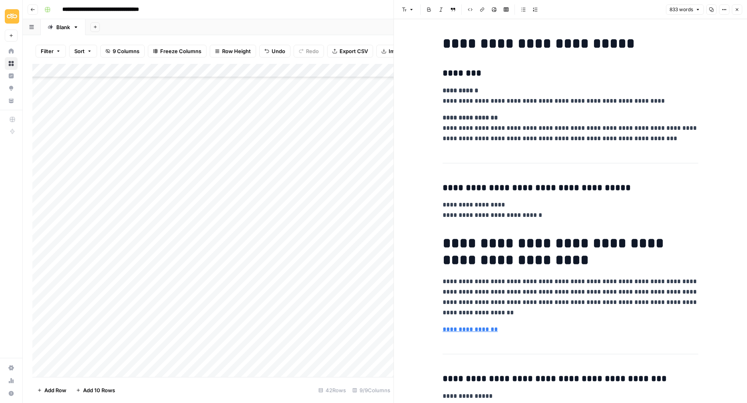
click at [711, 8] on icon "button" at bounding box center [711, 10] width 4 height 4
click at [718, 10] on icon "button" at bounding box center [737, 9] width 5 height 5
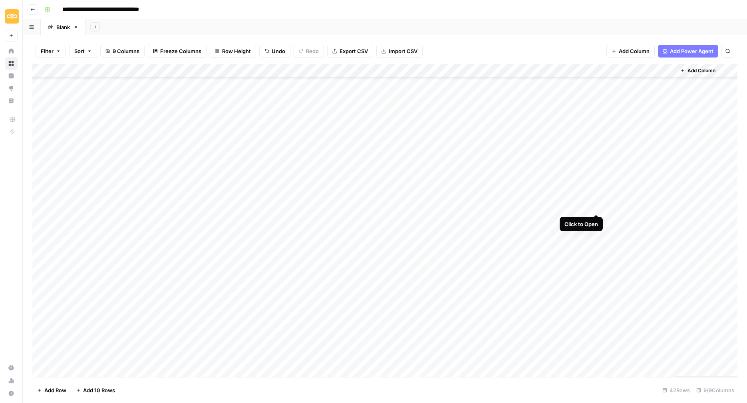
click at [598, 207] on div "Add Column" at bounding box center [384, 220] width 705 height 313
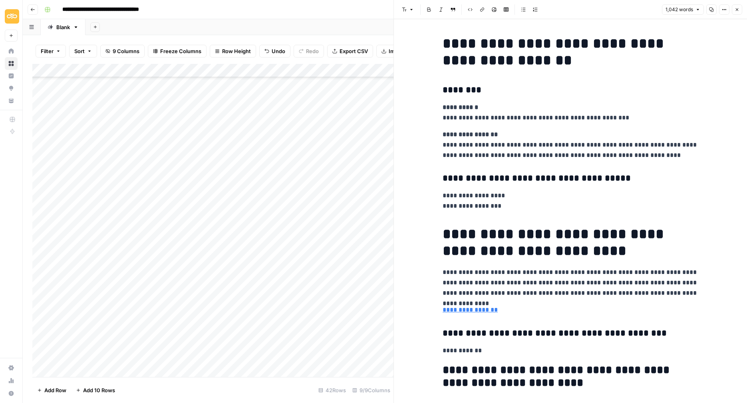
click at [711, 10] on icon "button" at bounding box center [711, 9] width 5 height 5
click at [718, 14] on button "Close" at bounding box center [737, 9] width 10 height 10
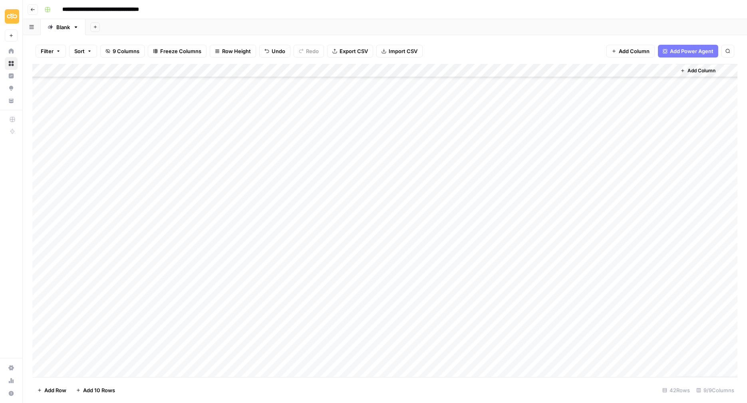
scroll to position [218, 0]
